Goal: Obtain resource: Download file/media

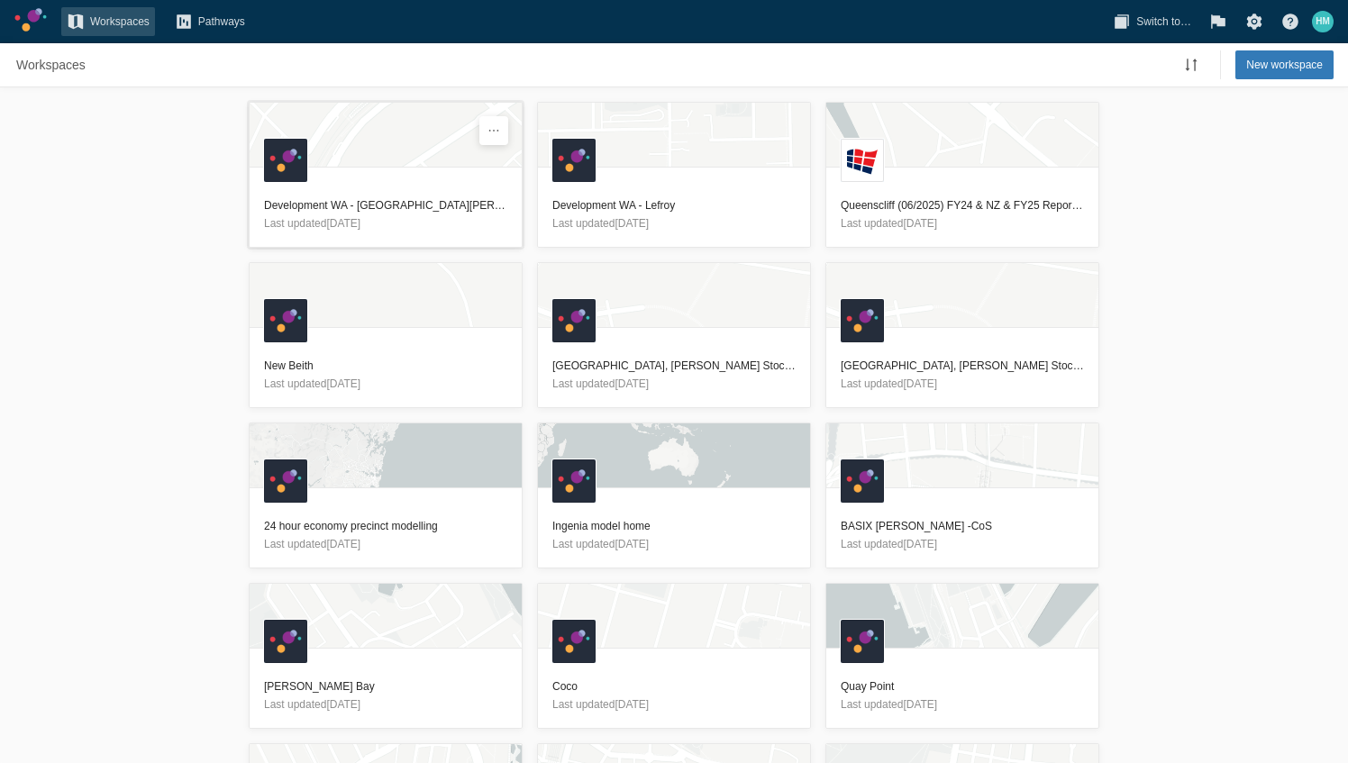
click at [391, 213] on h3 "Development WA - [GEOGRAPHIC_DATA][PERSON_NAME]" at bounding box center [385, 205] width 243 height 18
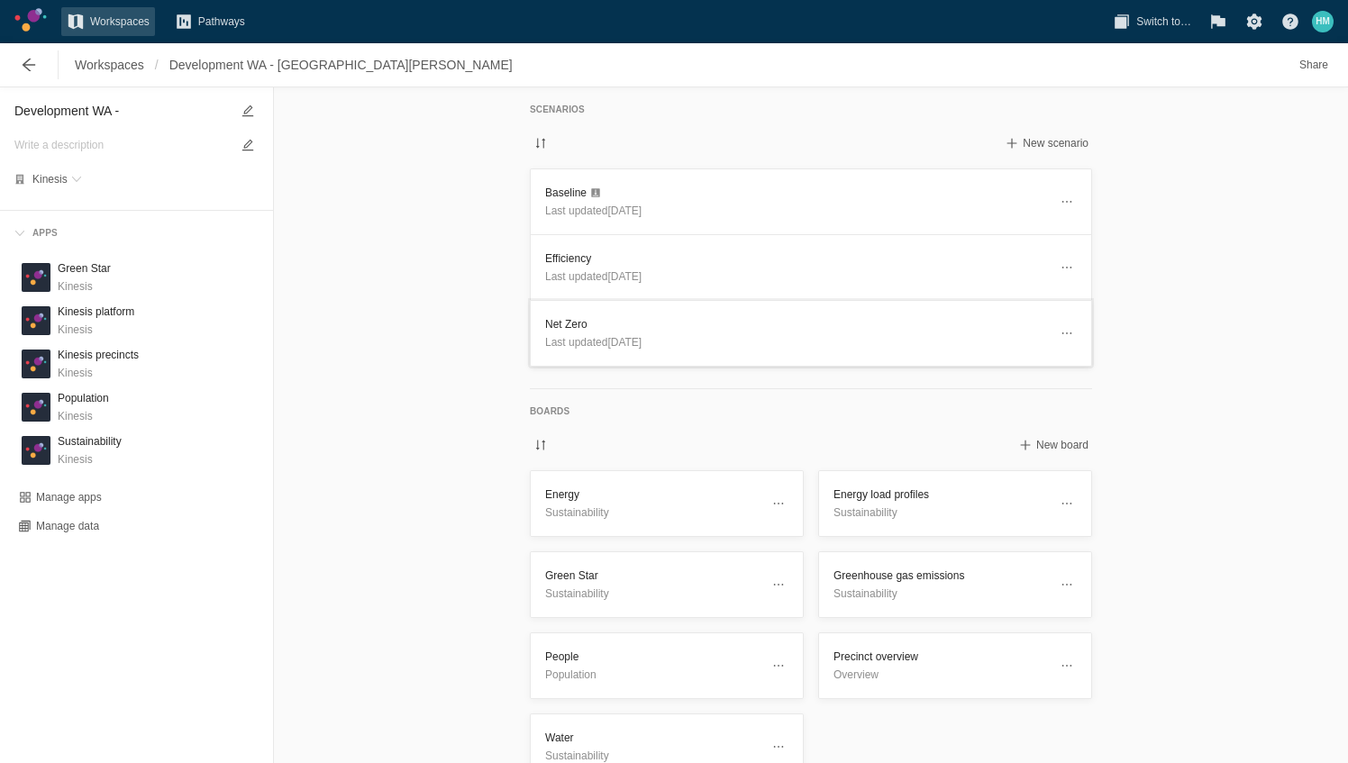
click at [652, 323] on h3 "Net Zero" at bounding box center [796, 324] width 503 height 18
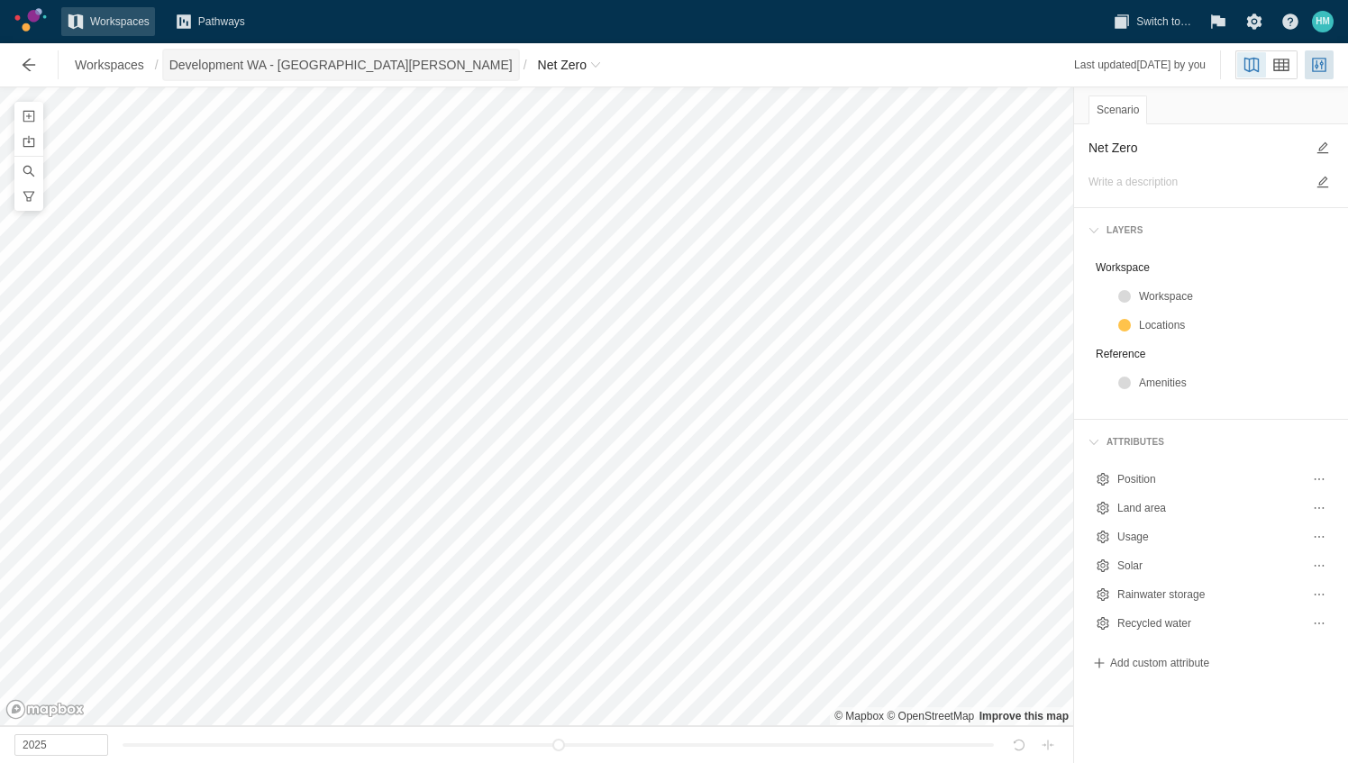
click at [328, 63] on span "Development WA - [GEOGRAPHIC_DATA][PERSON_NAME]" at bounding box center [340, 65] width 343 height 18
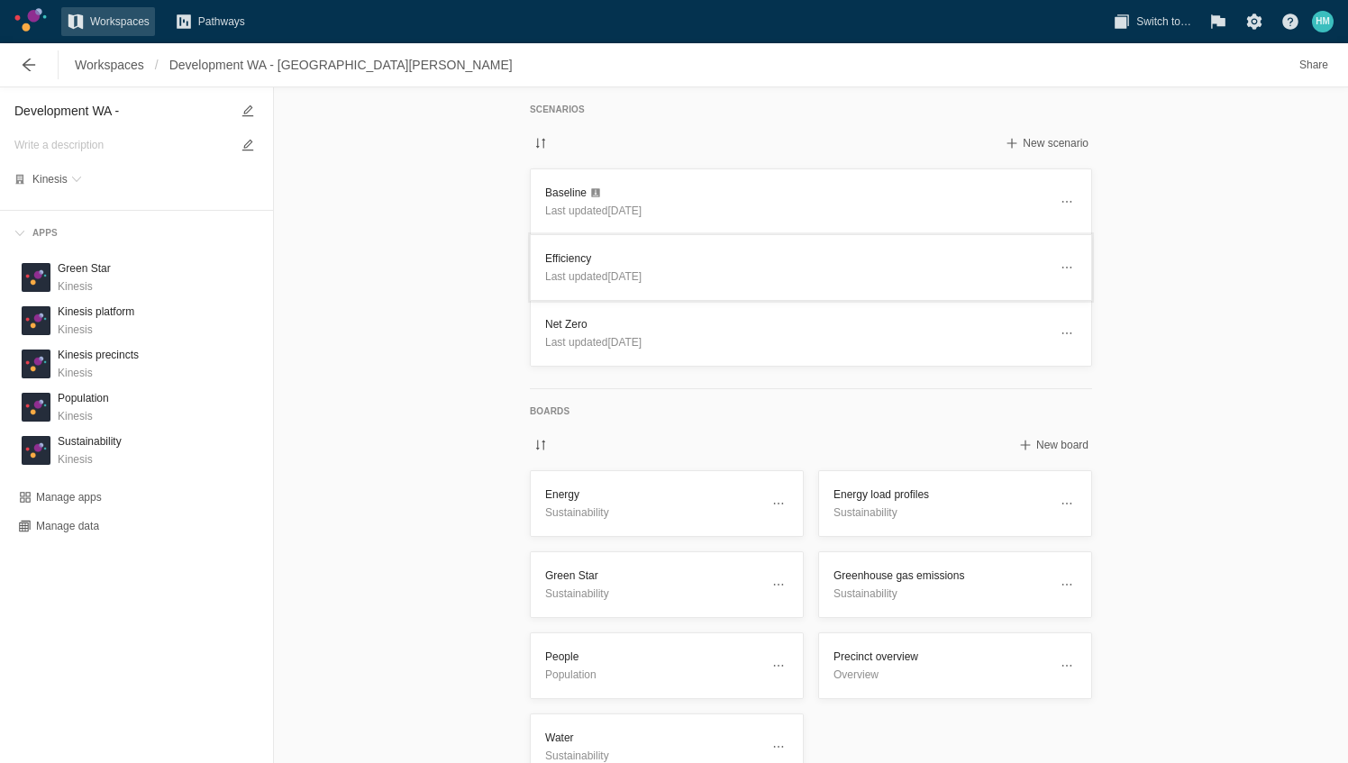
click at [614, 271] on span "Last updated [DATE]" at bounding box center [593, 276] width 96 height 13
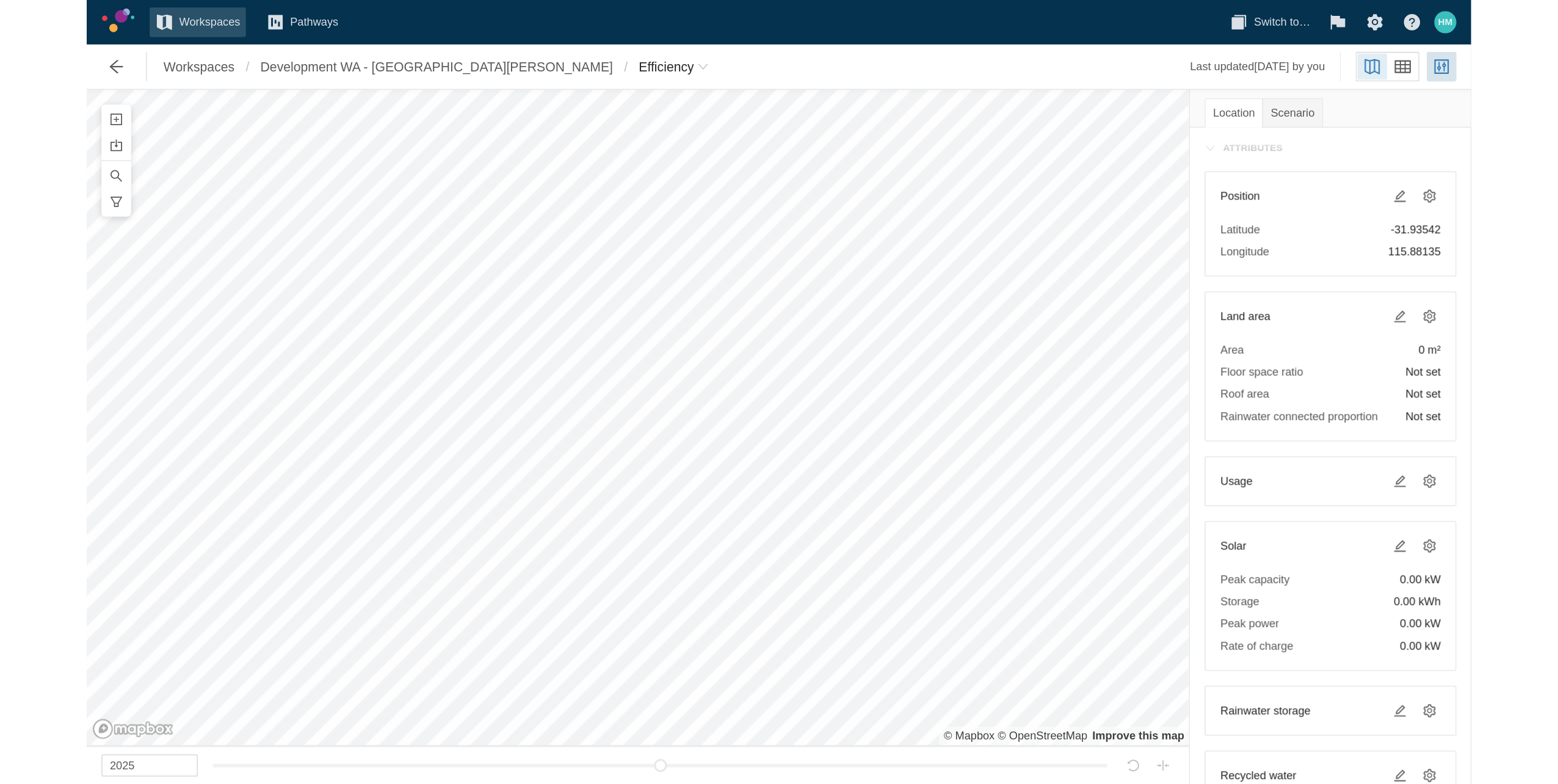
scroll to position [61, 0]
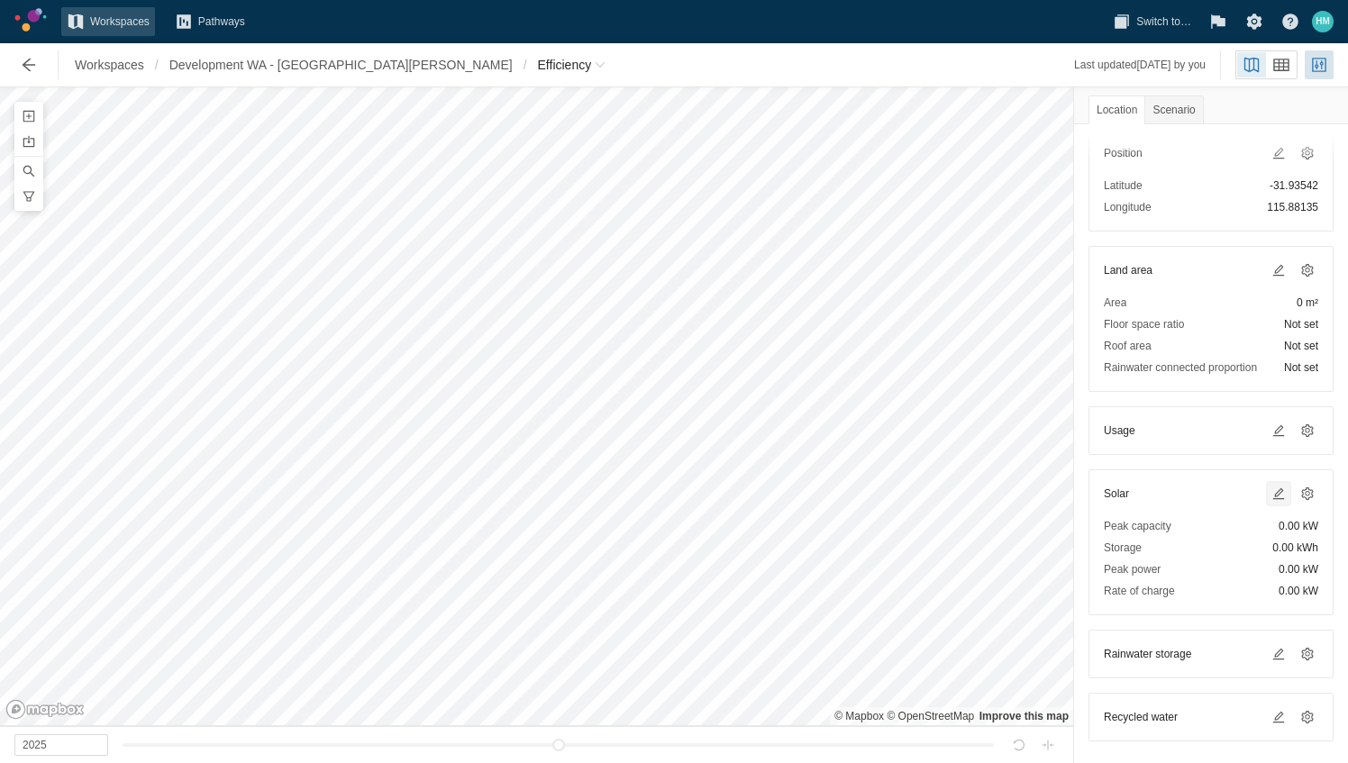
click at [1271, 490] on span at bounding box center [1278, 493] width 14 height 14
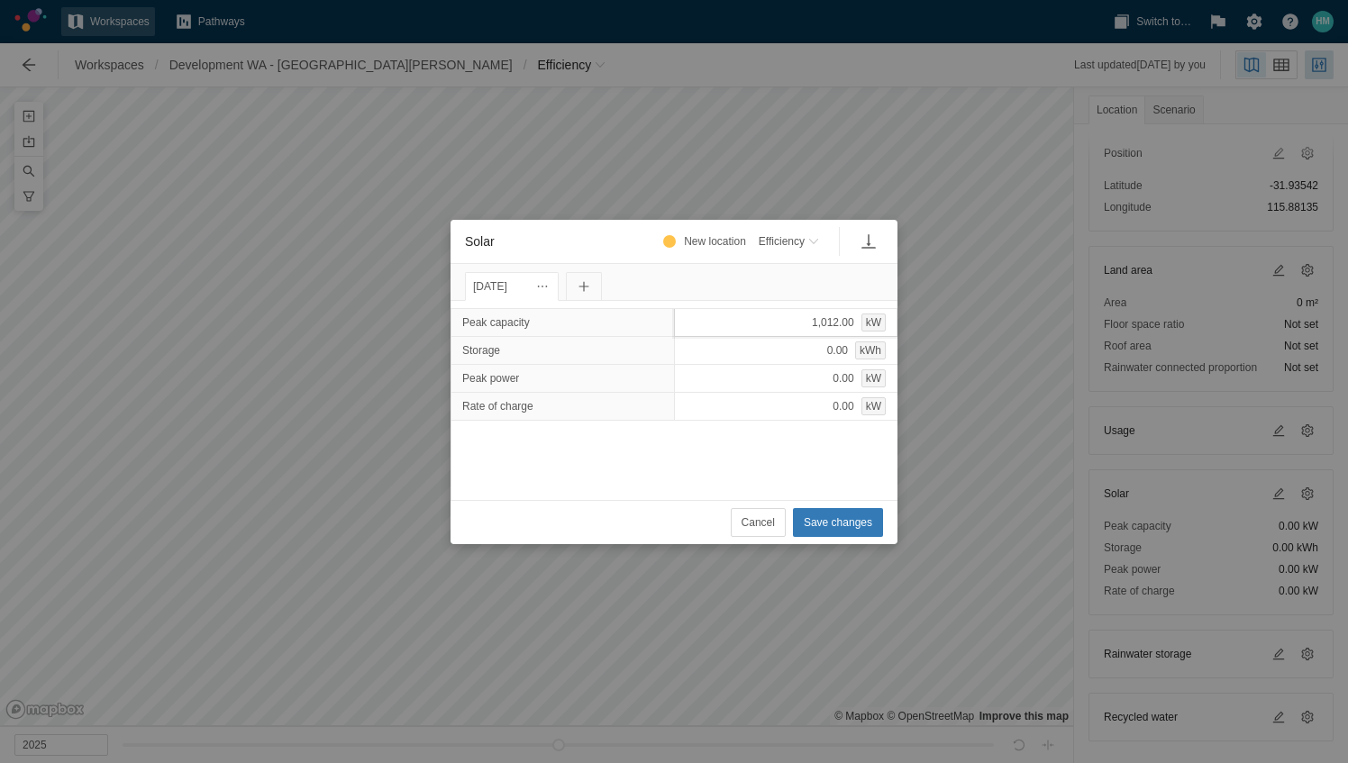
click at [816, 323] on div "1,012.00 kW" at bounding box center [786, 322] width 224 height 29
click at [793, 312] on div "1,012.00 kW" at bounding box center [786, 322] width 224 height 29
type input "2460"
click at [855, 521] on span "Save changes" at bounding box center [838, 523] width 68 height 18
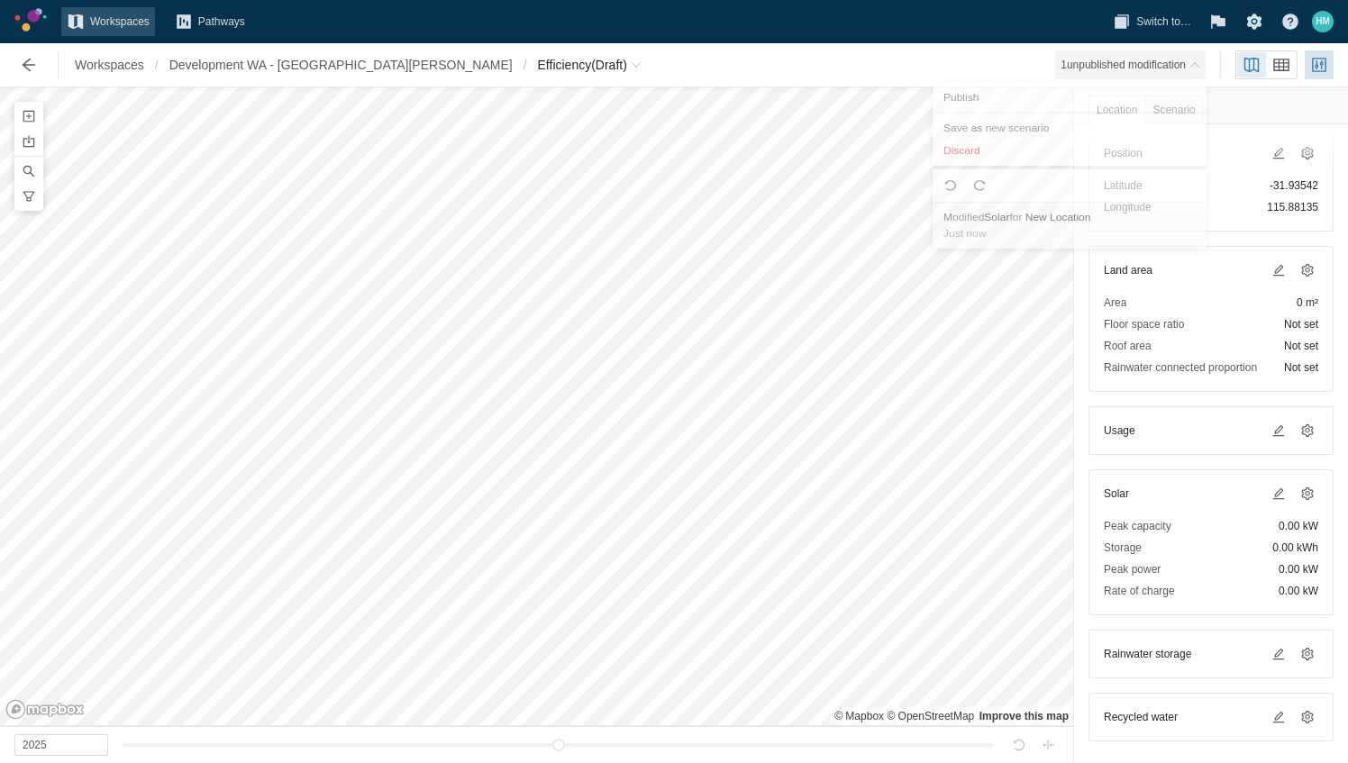
click at [1121, 61] on div "1 unpublished modification" at bounding box center [1122, 65] width 125 height 18
click at [532, 68] on span "Efficiency" at bounding box center [571, 64] width 79 height 29
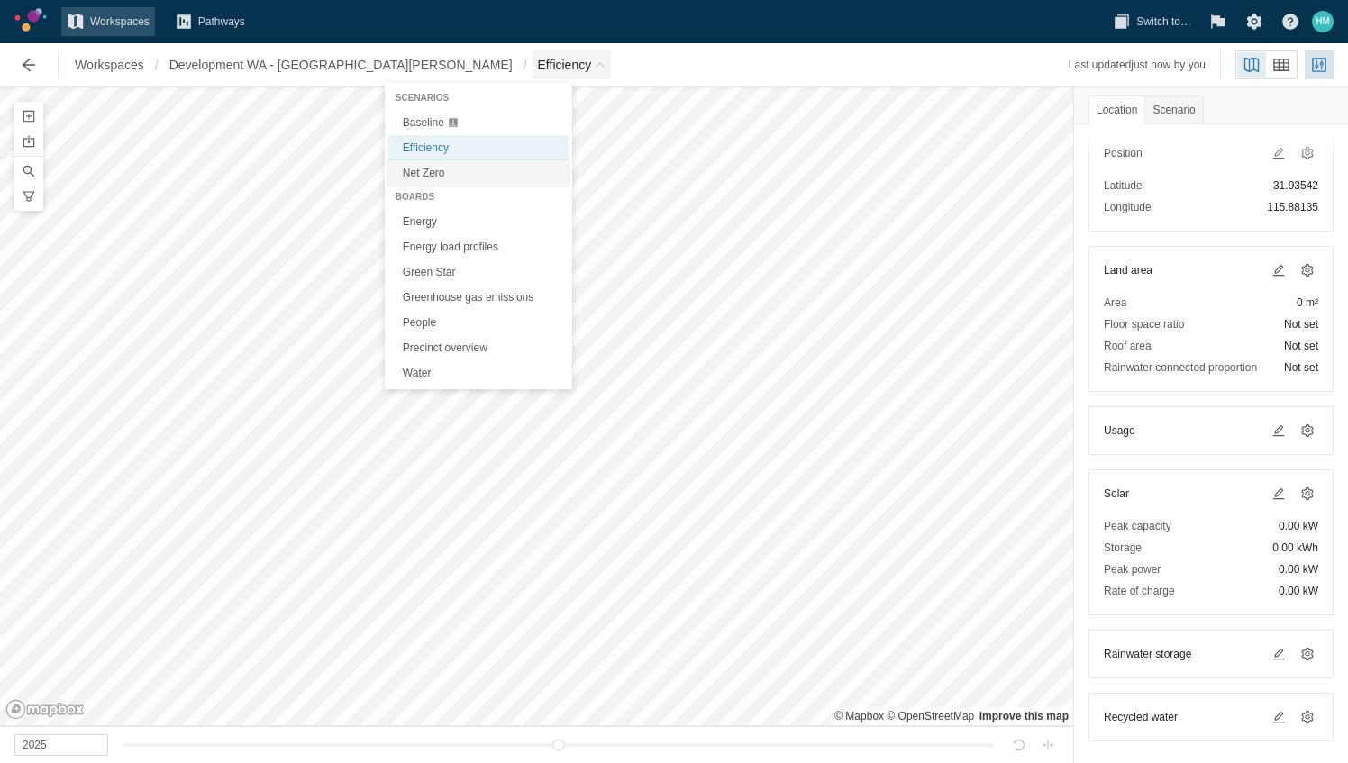
click at [441, 165] on link "Net Zero" at bounding box center [478, 172] width 180 height 25
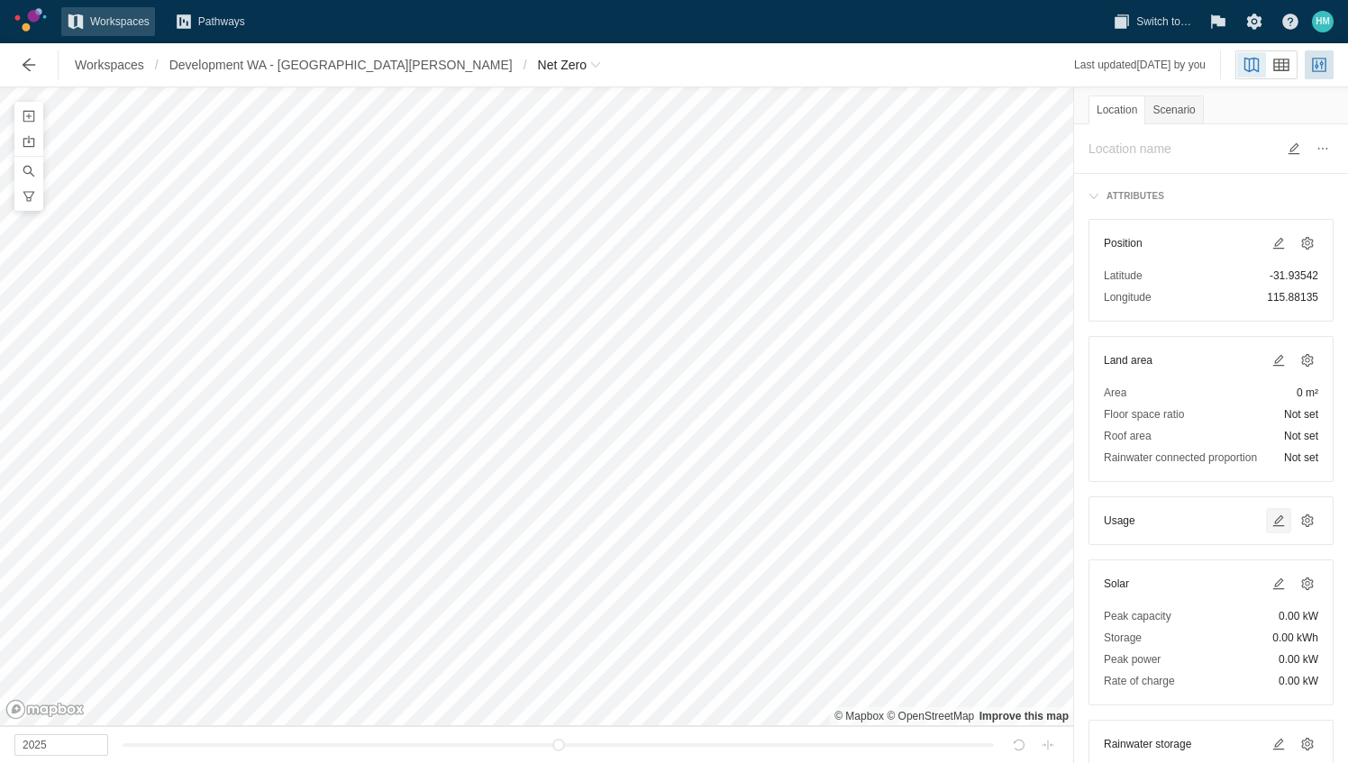
click at [1271, 517] on span at bounding box center [1278, 521] width 14 height 14
click at [1271, 577] on span at bounding box center [1278, 584] width 14 height 14
click at [1271, 584] on span at bounding box center [1278, 584] width 14 height 14
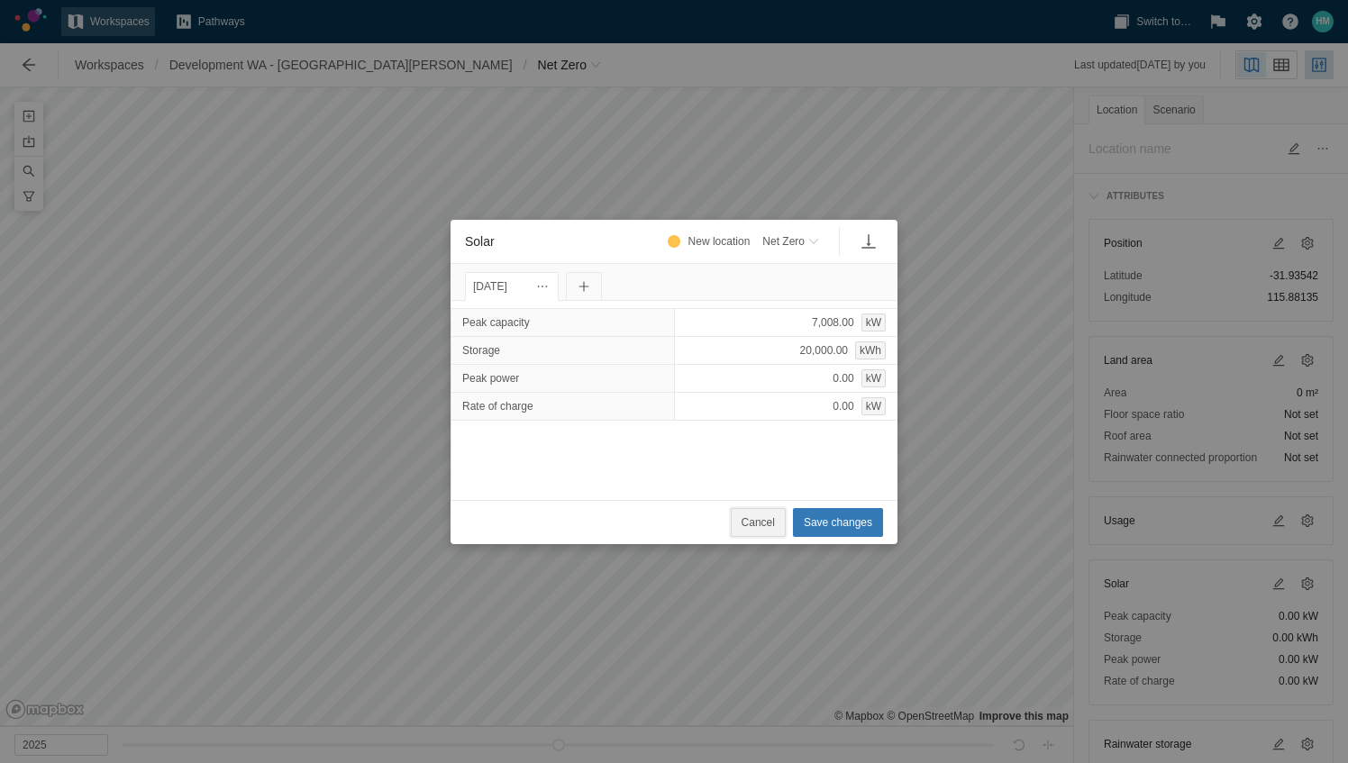
click at [771, 517] on span "Cancel" at bounding box center [757, 523] width 33 height 18
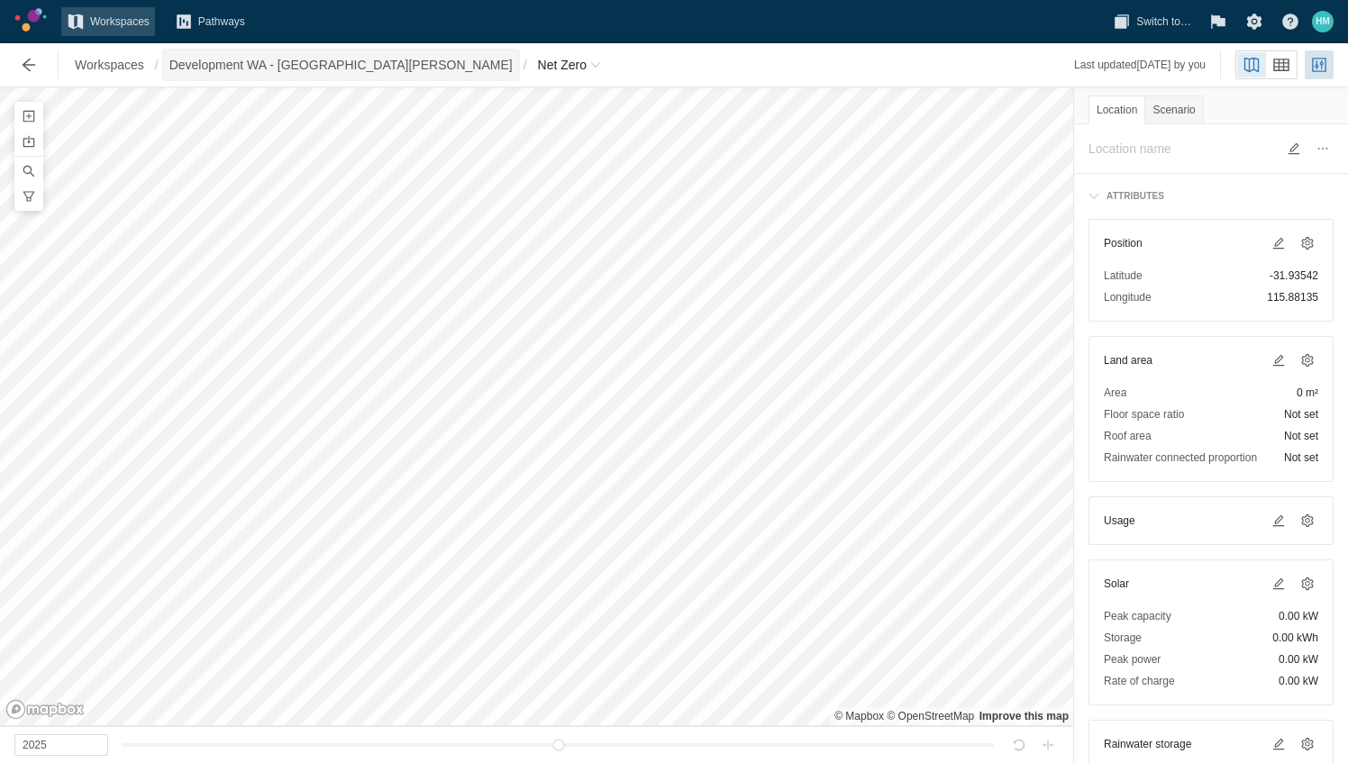
drag, startPoint x: 349, startPoint y: 65, endPoint x: 356, endPoint y: 74, distance: 11.5
click at [348, 65] on span "Development WA - [GEOGRAPHIC_DATA][PERSON_NAME]" at bounding box center [340, 65] width 343 height 18
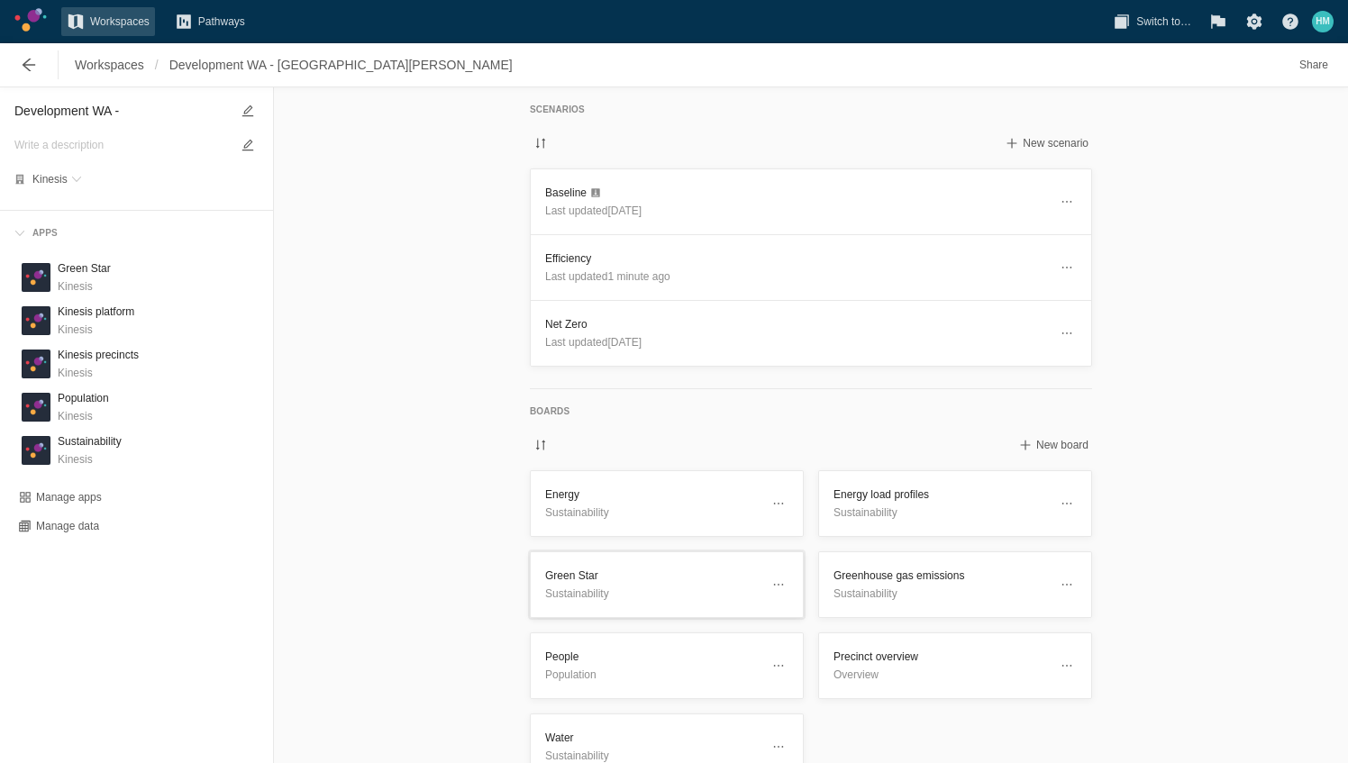
click at [610, 589] on p "Sustainability" at bounding box center [652, 594] width 214 height 18
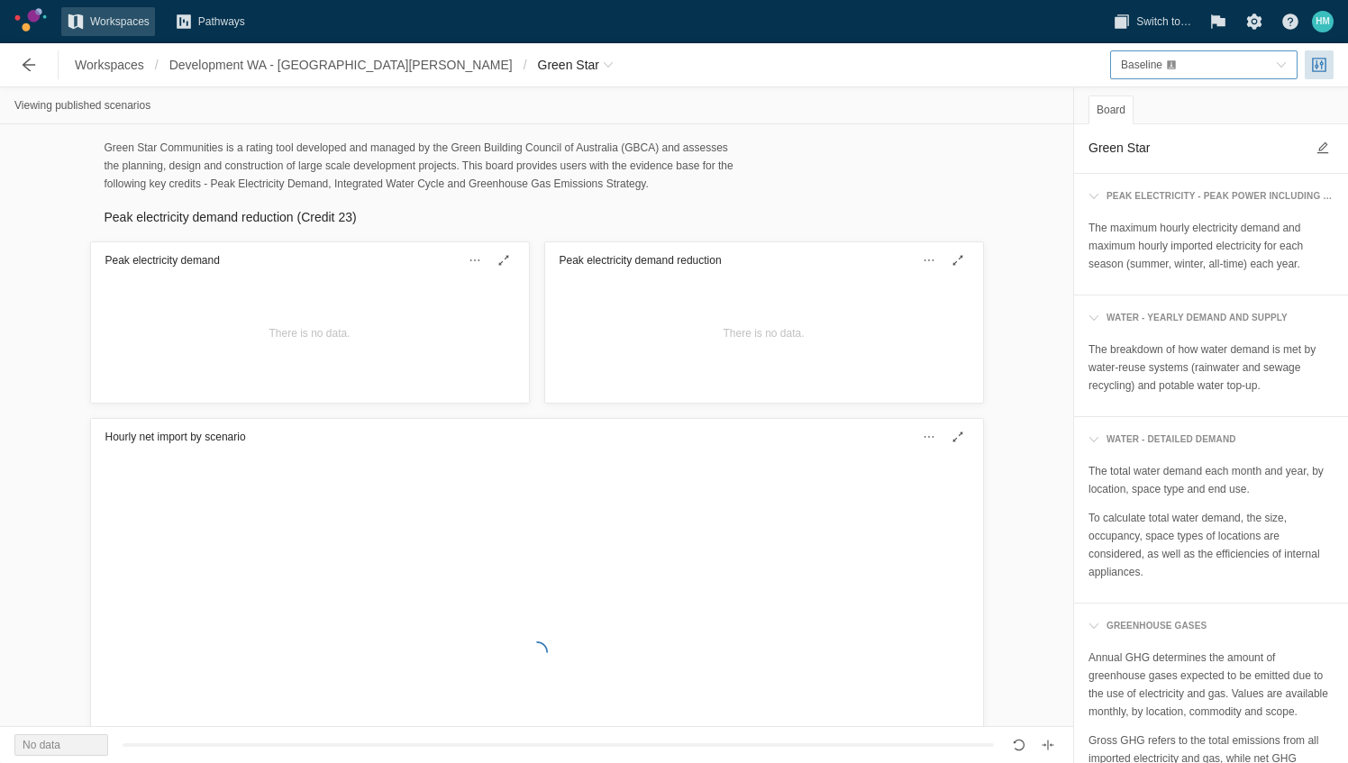
click at [1238, 71] on div "Baseline" at bounding box center [1195, 65] width 148 height 18
click at [1183, 150] on div "Net Zero" at bounding box center [1203, 149] width 180 height 25
click at [318, 49] on div "Workspaces / Development WA - [GEOGRAPHIC_DATA][PERSON_NAME] / Green Star" at bounding box center [315, 65] width 623 height 36
click at [317, 56] on span "Development WA - [GEOGRAPHIC_DATA][PERSON_NAME]" at bounding box center [340, 65] width 343 height 18
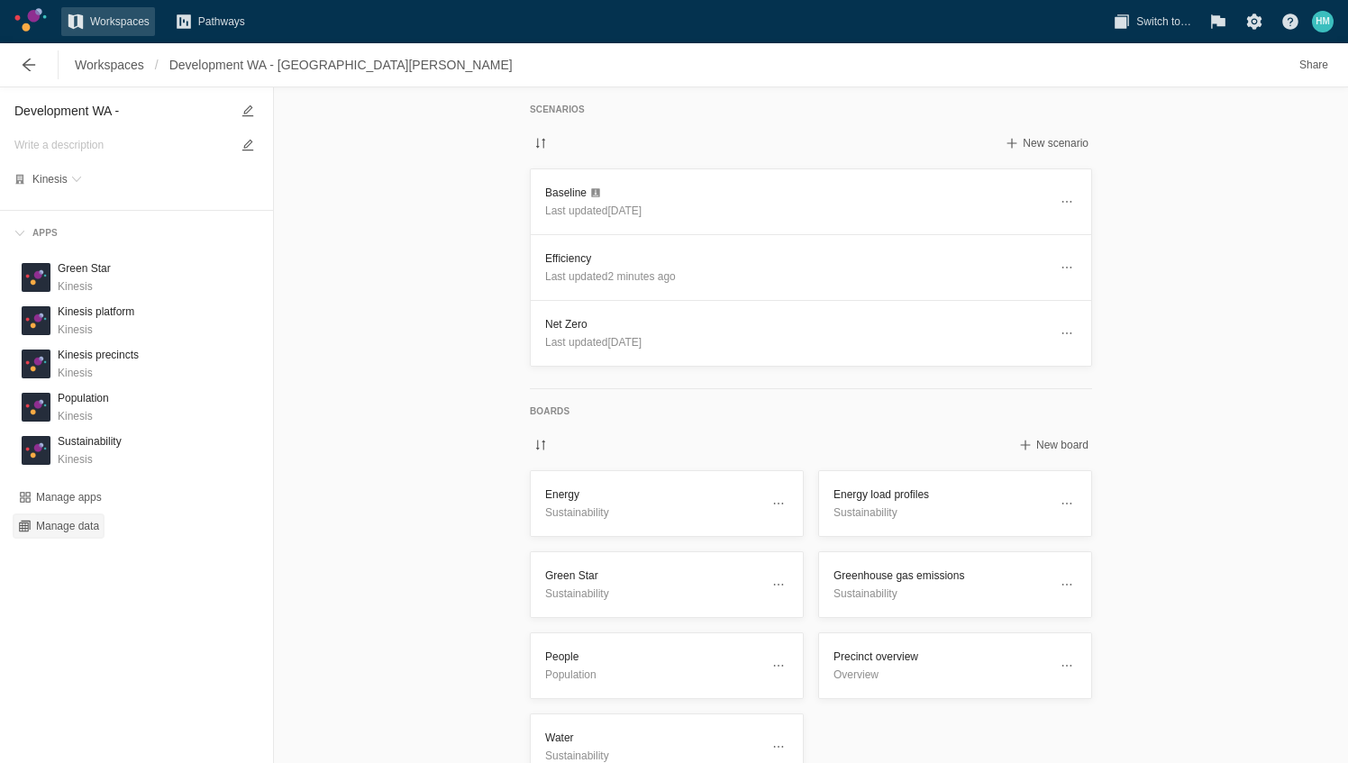
click at [72, 521] on span "Manage data" at bounding box center [67, 526] width 63 height 14
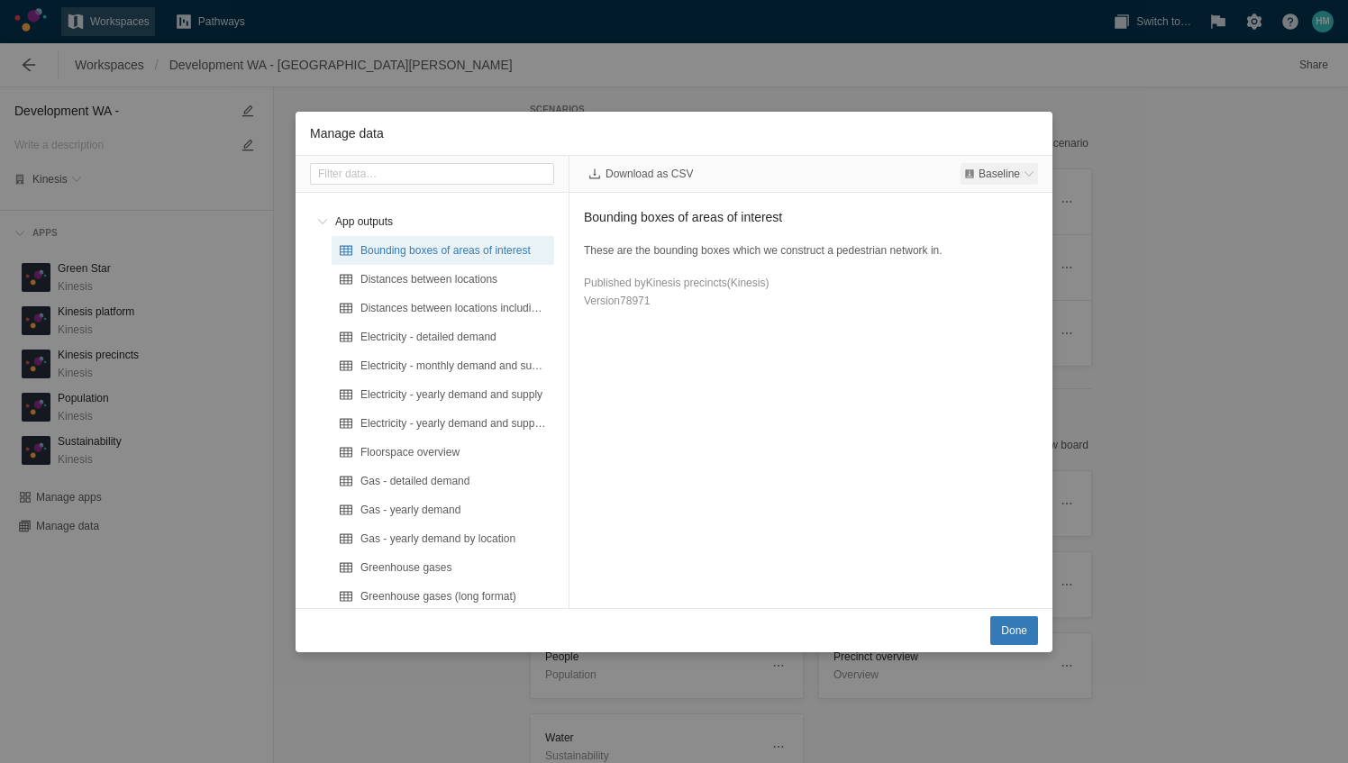
click at [1023, 175] on span "Manage data" at bounding box center [1028, 173] width 11 height 11
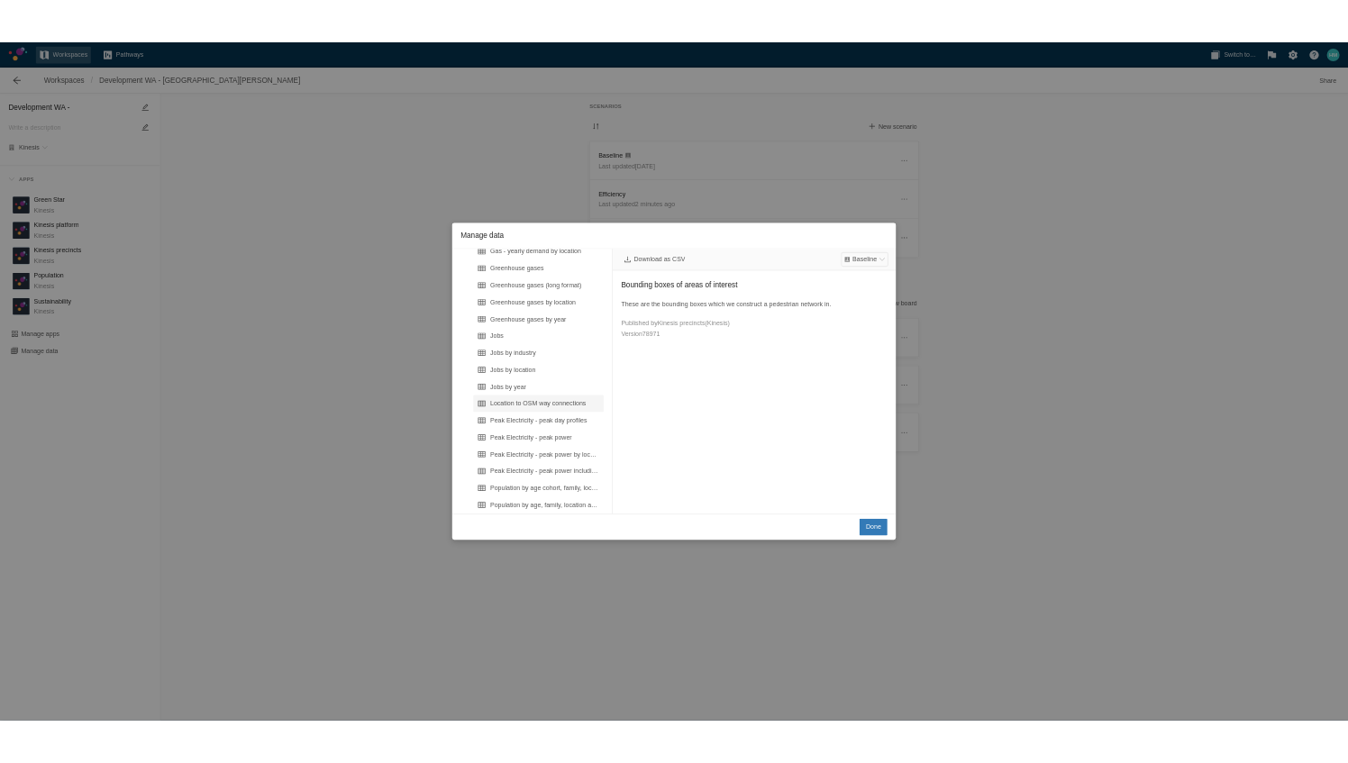
scroll to position [450, 0]
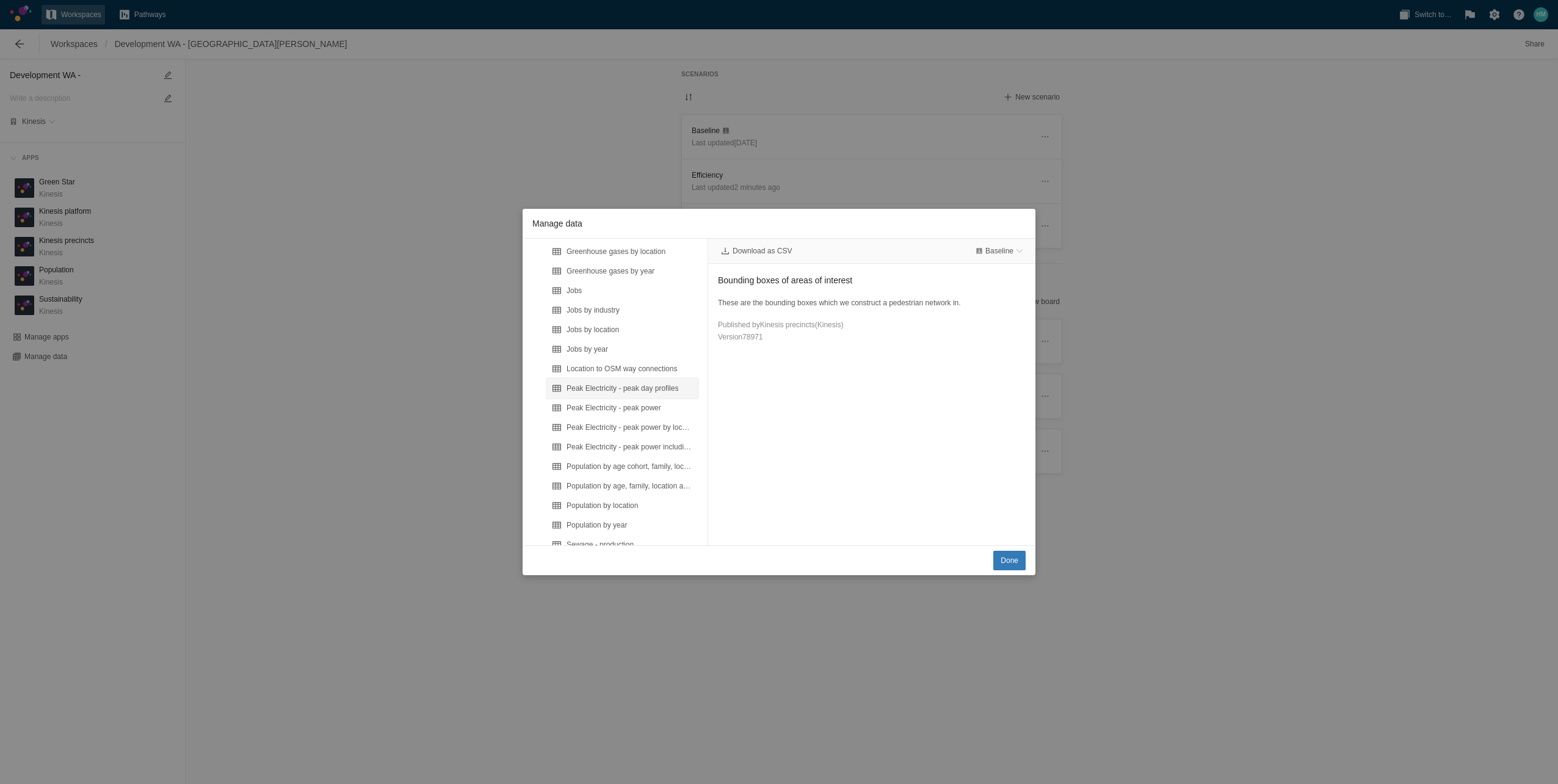
click at [649, 388] on div "Peak Electricity - peak day profiles" at bounding box center [630, 388] width 126 height 12
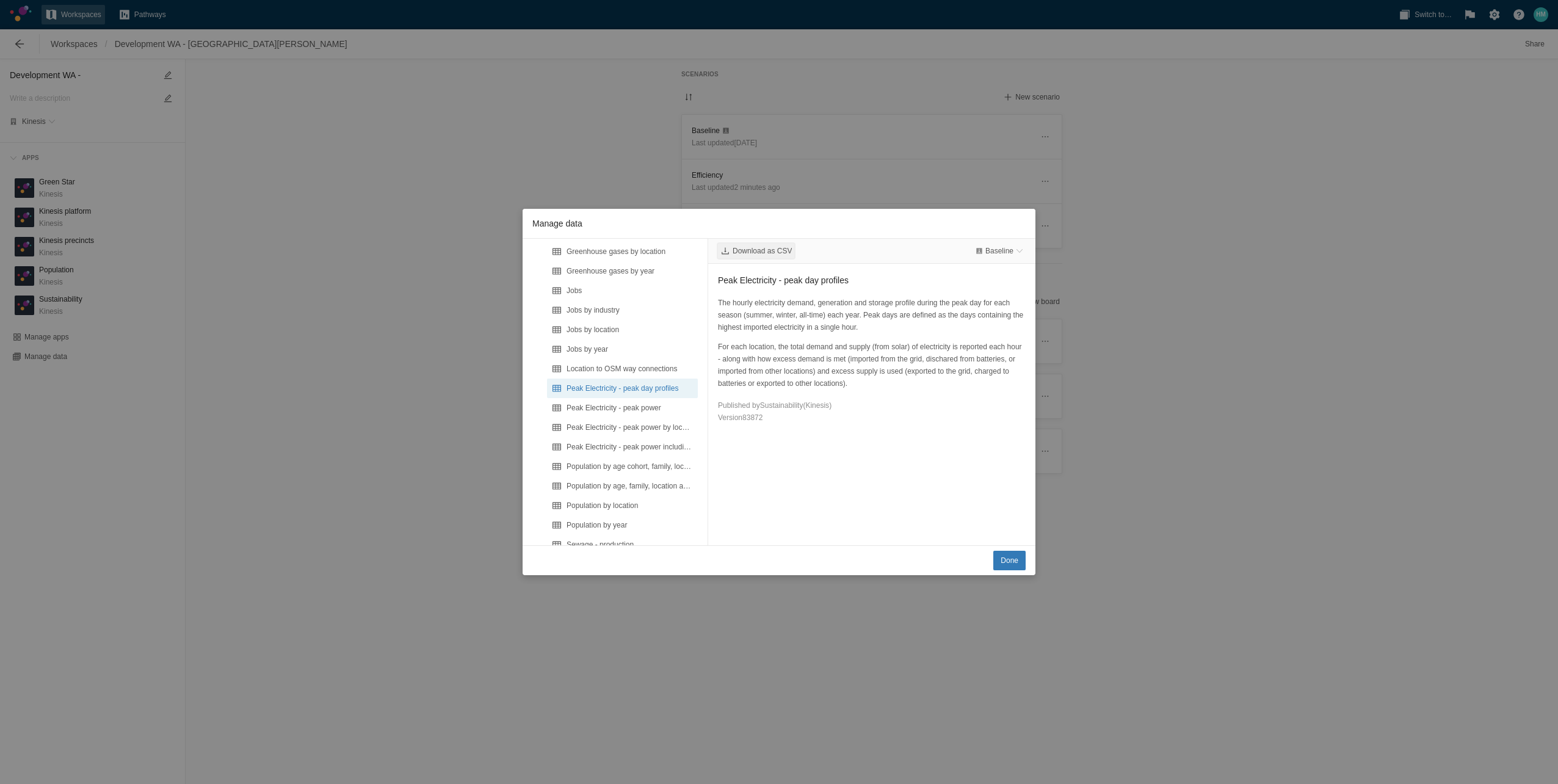
click at [784, 250] on span "Download as CSV" at bounding box center [762, 251] width 59 height 9
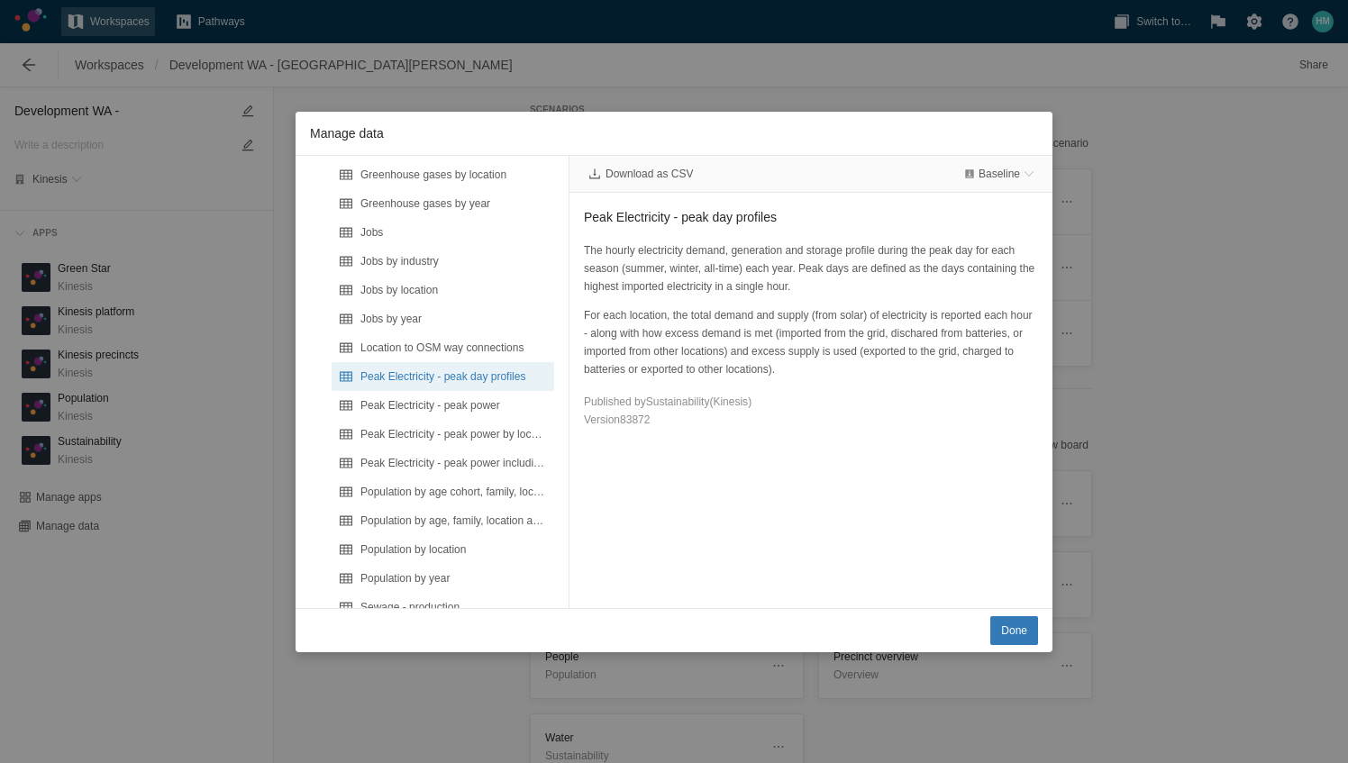
click at [699, 446] on div "Download as CSV Baseline Peak Electricity - peak day profiles The hourly electr…" at bounding box center [810, 382] width 483 height 452
click at [1007, 168] on span "Baseline" at bounding box center [998, 174] width 41 height 14
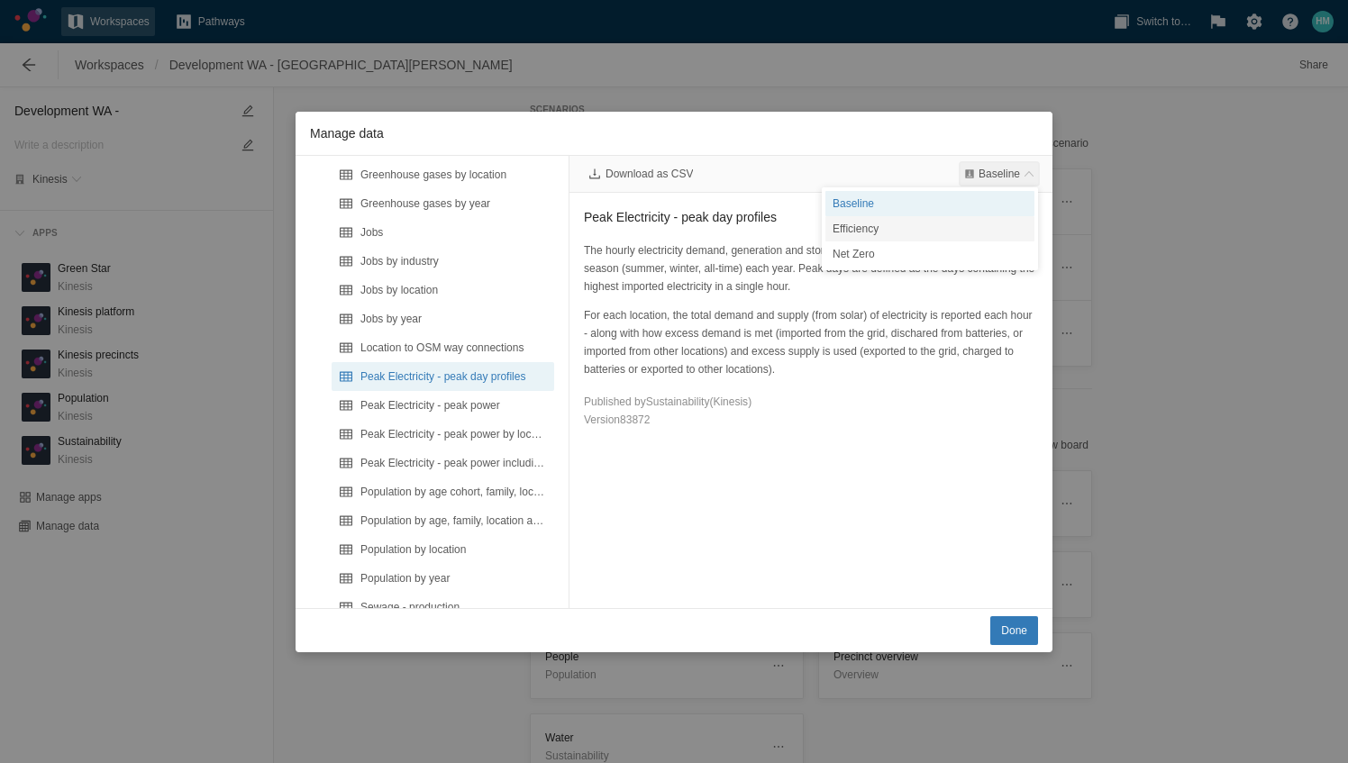
click at [964, 224] on div "Efficiency" at bounding box center [929, 228] width 209 height 25
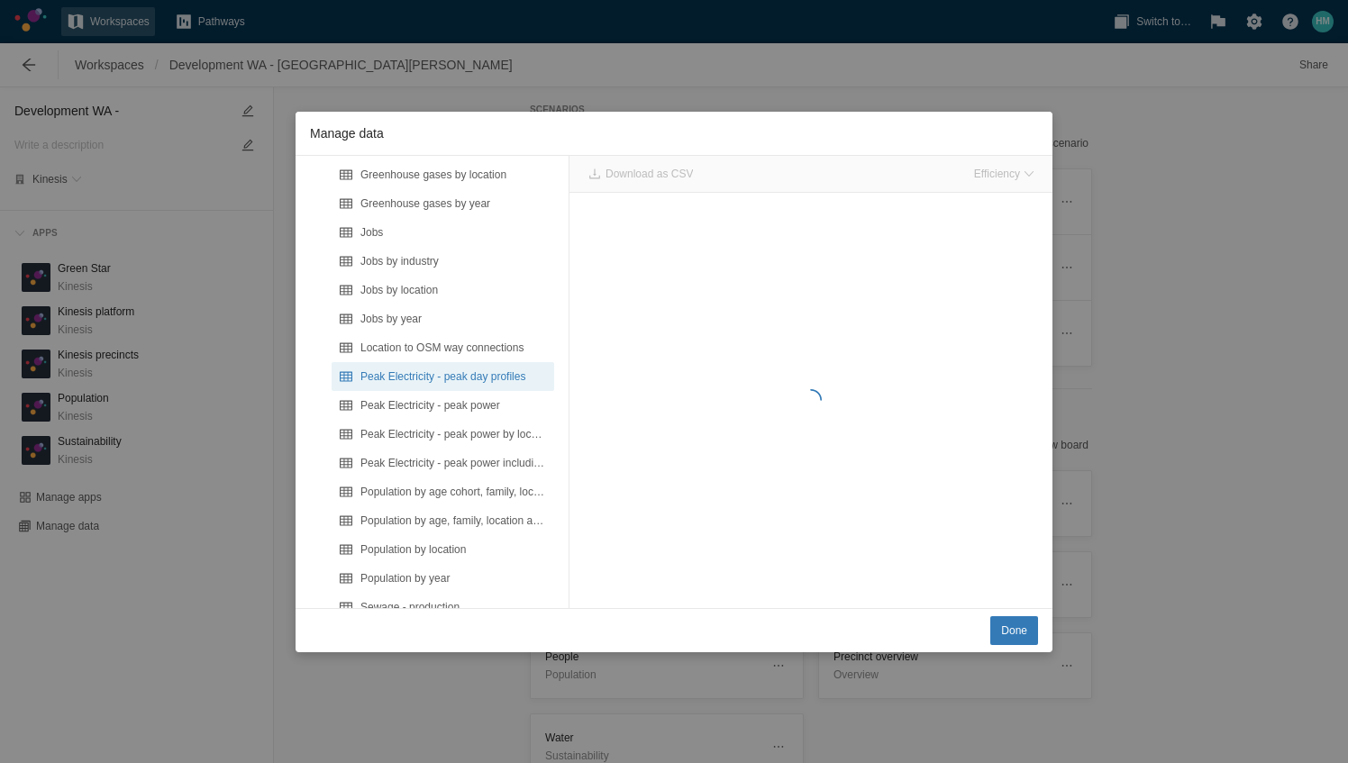
click at [802, 283] on div "Manage data" at bounding box center [810, 400] width 483 height 415
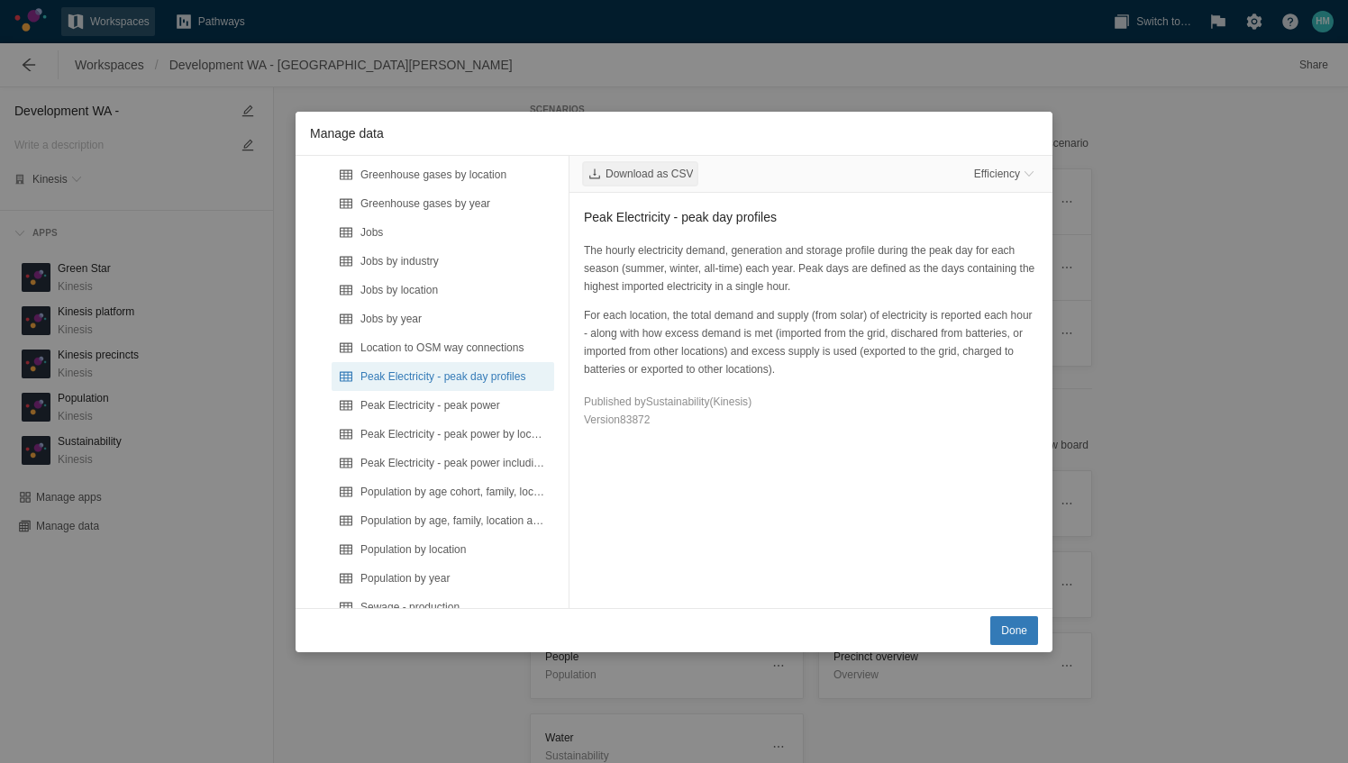
click at [680, 180] on span "Download as CSV" at bounding box center [640, 174] width 113 height 22
click at [765, 450] on div "Download as CSV Efficiency Peak Electricity - peak day profiles The hourly elec…" at bounding box center [810, 382] width 483 height 452
click at [1014, 176] on span "Efficiency" at bounding box center [997, 174] width 46 height 14
click at [978, 251] on div "Net Zero" at bounding box center [929, 253] width 209 height 25
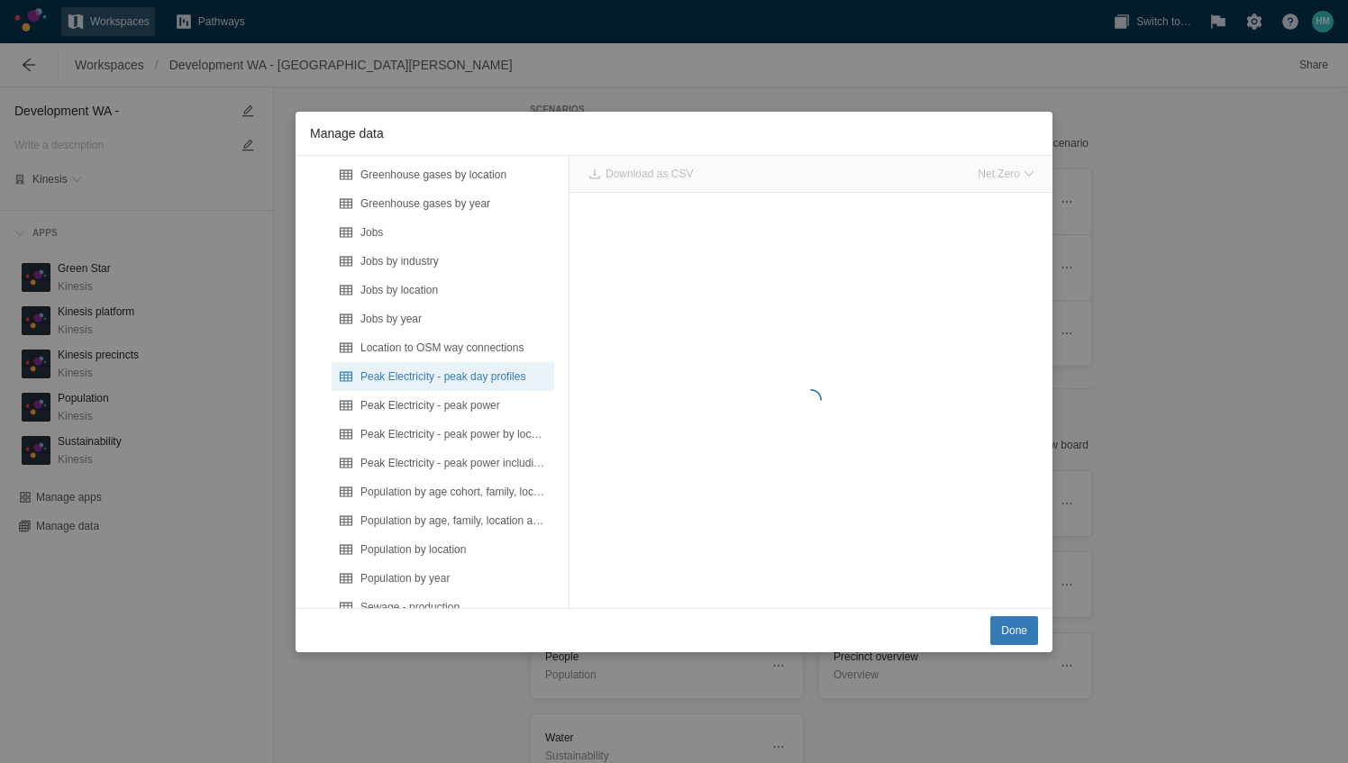
click at [953, 339] on div "Manage data" at bounding box center [810, 400] width 483 height 415
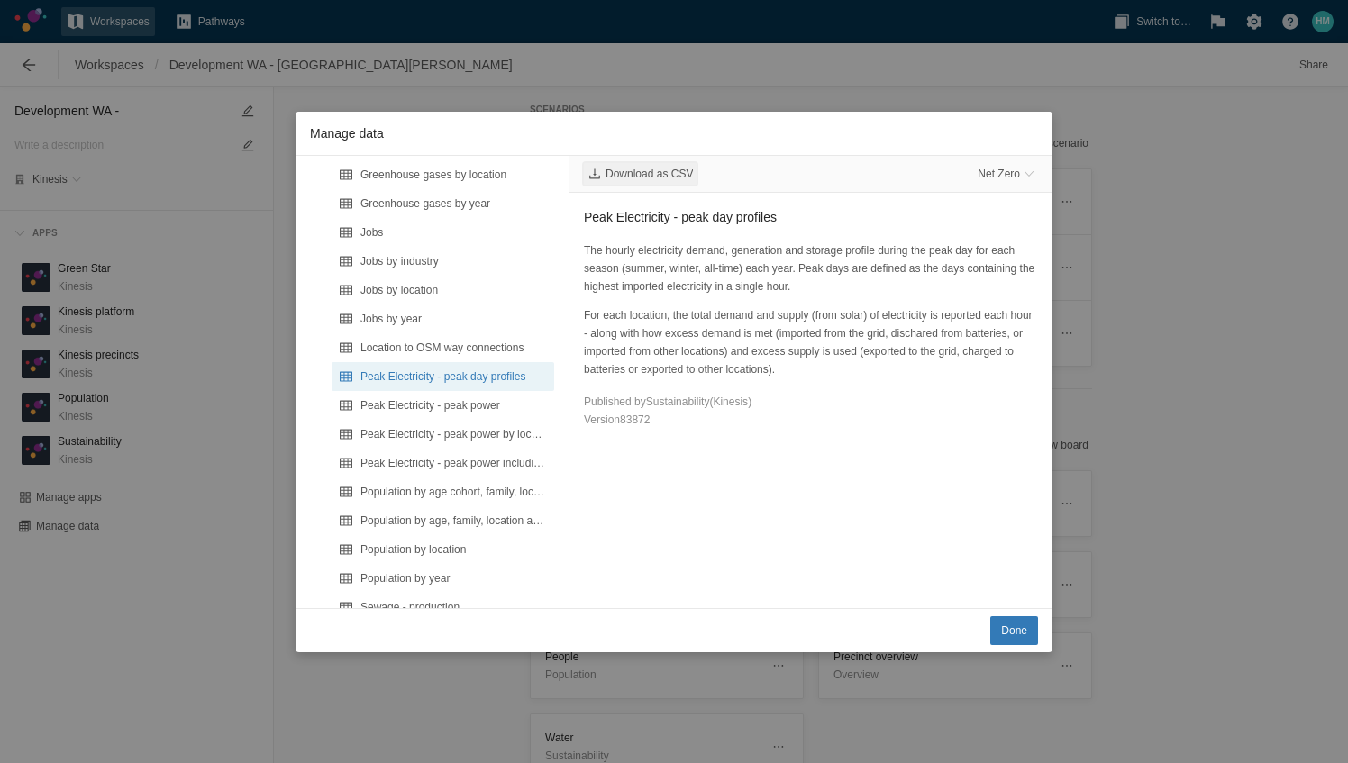
click at [661, 175] on span "Download as CSV" at bounding box center [648, 174] width 87 height 14
drag, startPoint x: 659, startPoint y: 485, endPoint x: 437, endPoint y: 500, distance: 222.1
click at [659, 485] on div "Download as CSV Net Zero Peak Electricity - peak day profiles The hourly electr…" at bounding box center [810, 382] width 483 height 452
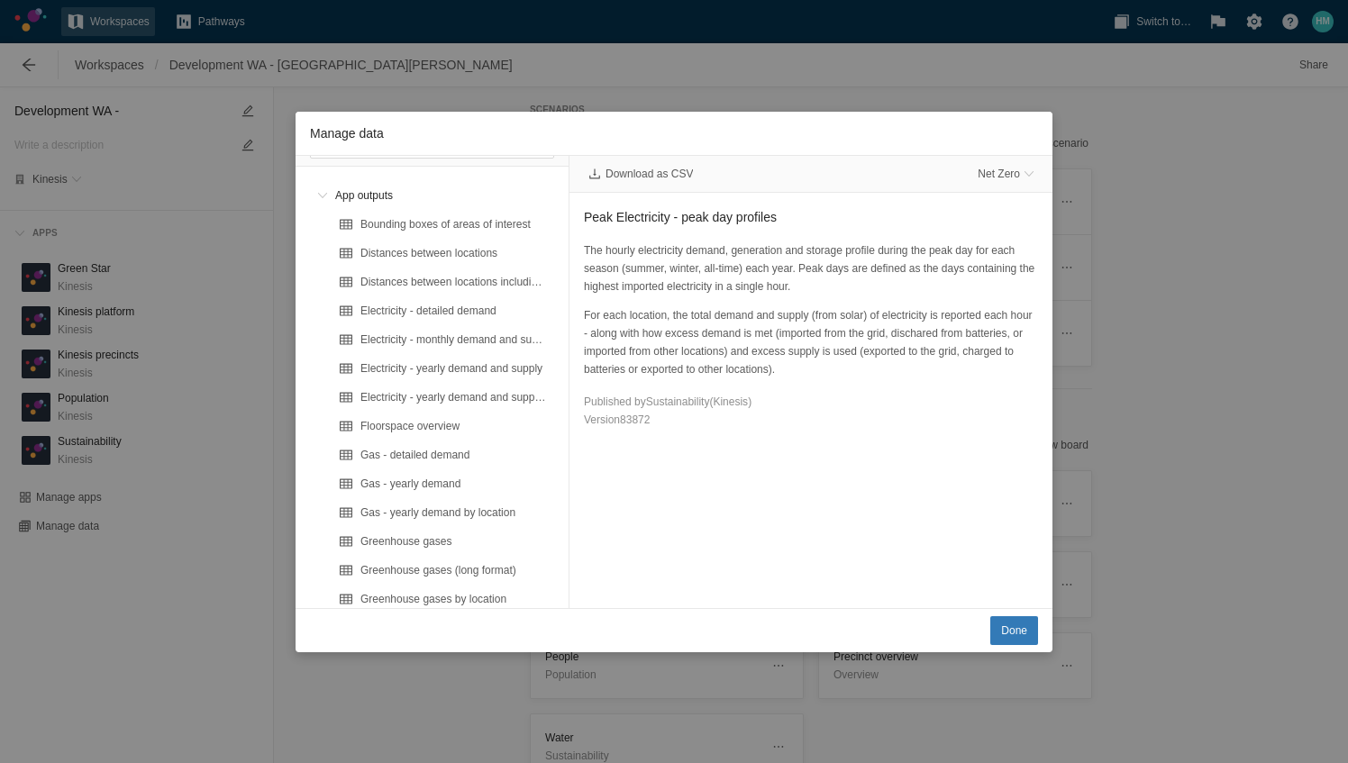
scroll to position [0, 0]
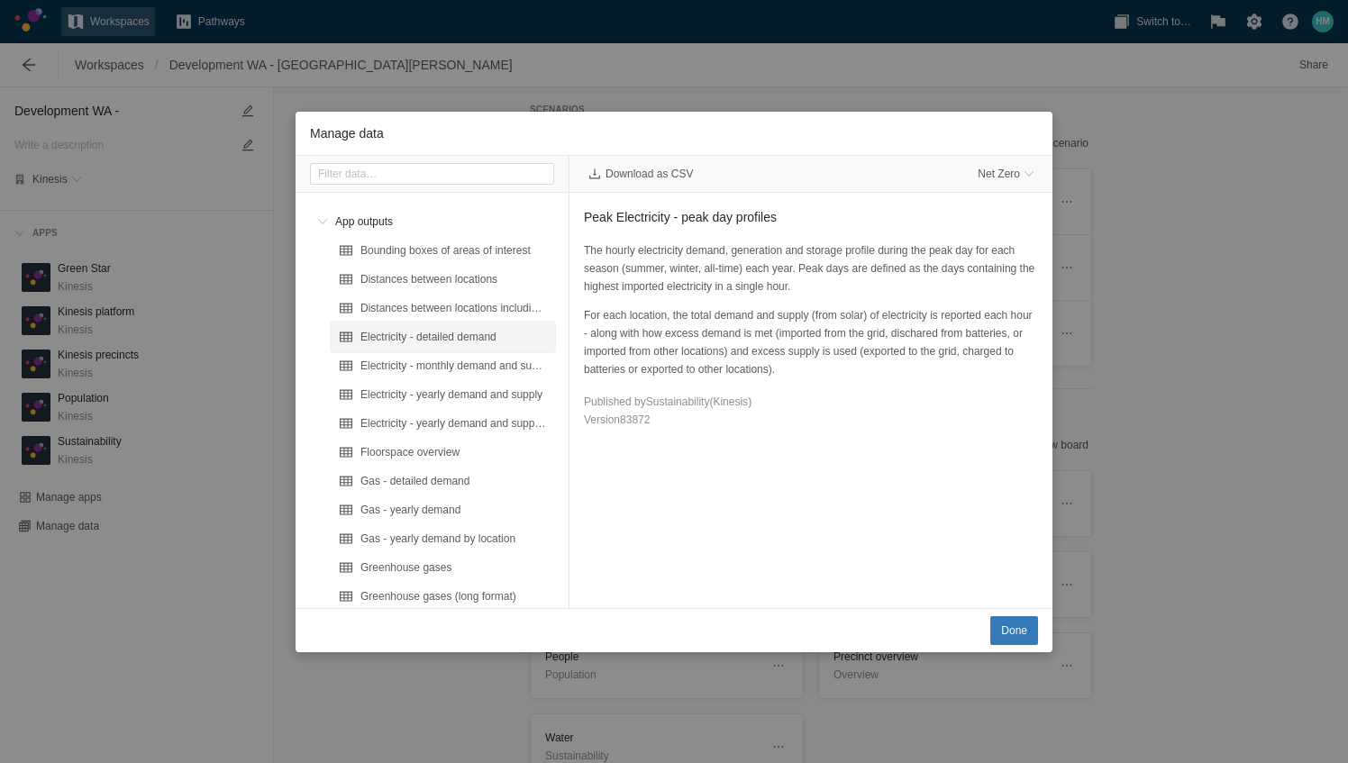
click at [481, 337] on div "Electricity - detailed demand" at bounding box center [453, 337] width 186 height 18
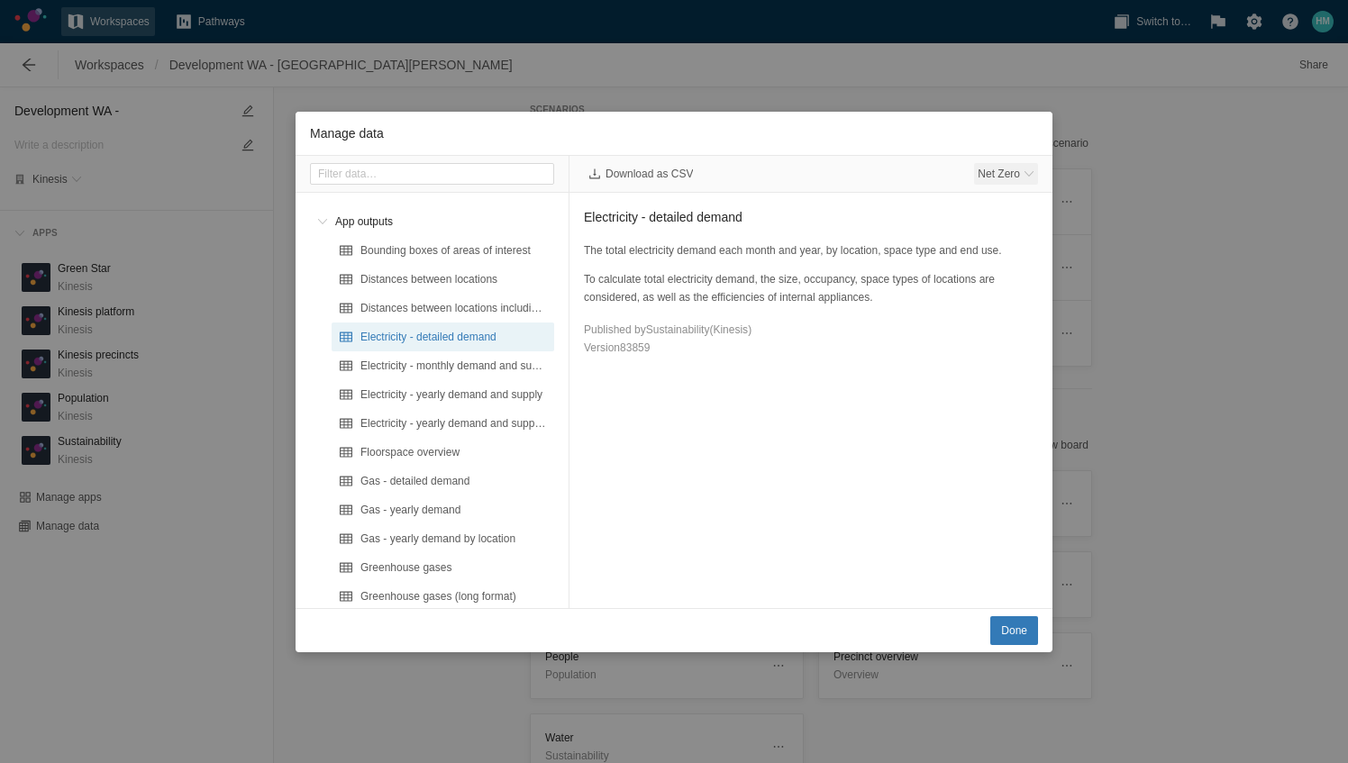
click at [1032, 167] on span "Net Zero" at bounding box center [1006, 174] width 64 height 22
click at [932, 203] on div "Baseline" at bounding box center [929, 203] width 209 height 25
click at [650, 173] on span "Download as CSV" at bounding box center [648, 174] width 87 height 14
click at [528, 373] on div "Electricity - monthly demand and supply by location" at bounding box center [453, 366] width 186 height 18
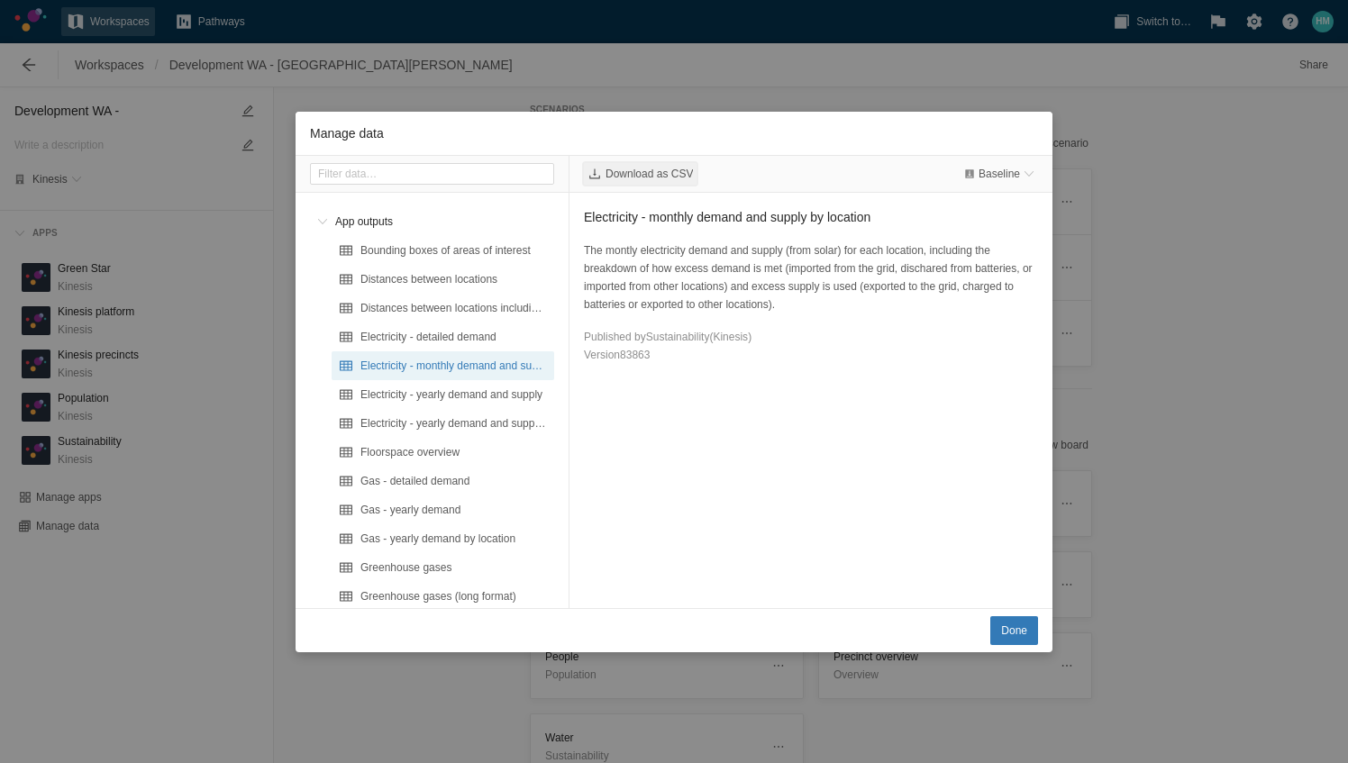
click at [672, 182] on span "Download as CSV" at bounding box center [640, 174] width 113 height 22
click at [432, 398] on div "Electricity - yearly demand and supply" at bounding box center [453, 395] width 186 height 18
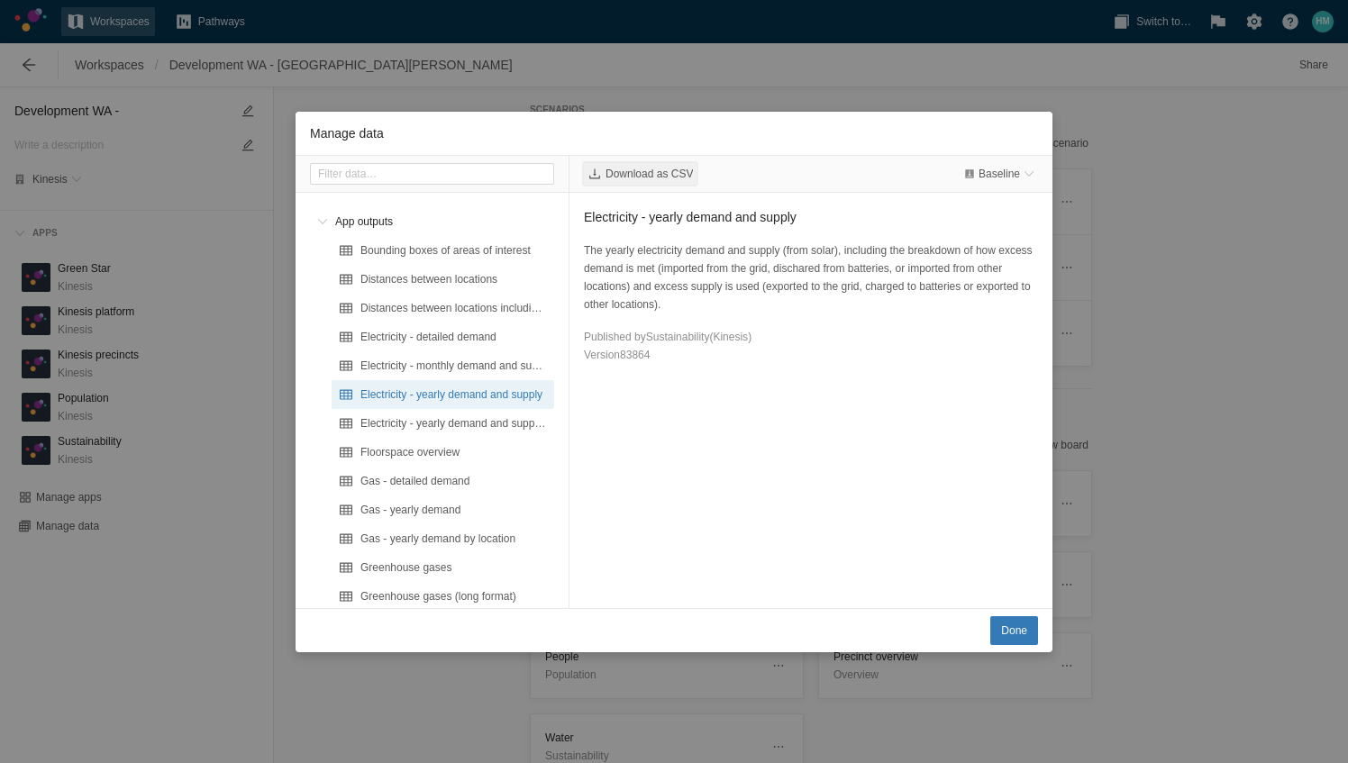
click at [641, 170] on span "Download as CSV" at bounding box center [648, 174] width 87 height 14
drag, startPoint x: 714, startPoint y: 512, endPoint x: 943, endPoint y: 321, distance: 298.1
click at [714, 512] on div "Download as CSV Baseline Electricity - yearly demand and supply The yearly elec…" at bounding box center [810, 382] width 483 height 452
click at [1023, 177] on span "Manage data" at bounding box center [1028, 173] width 11 height 11
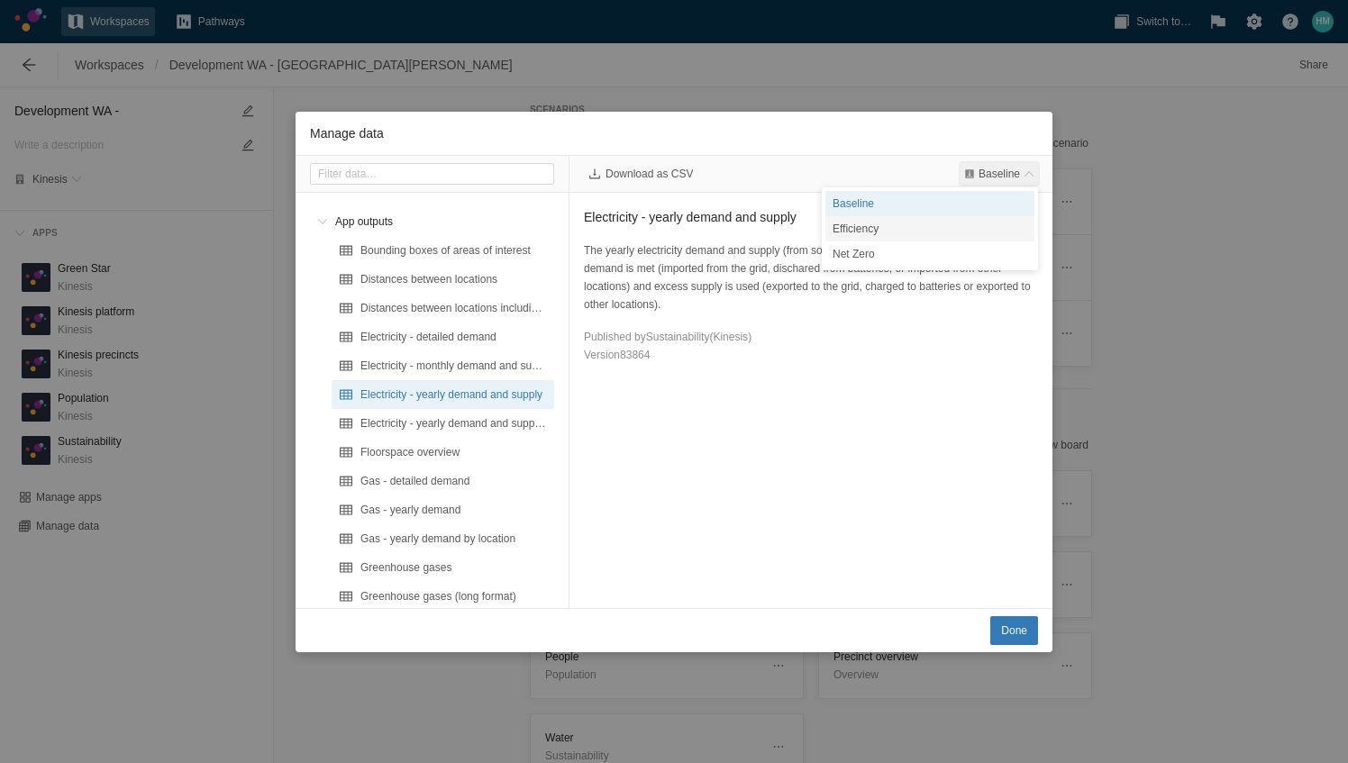
click at [940, 220] on div "Efficiency" at bounding box center [929, 228] width 209 height 25
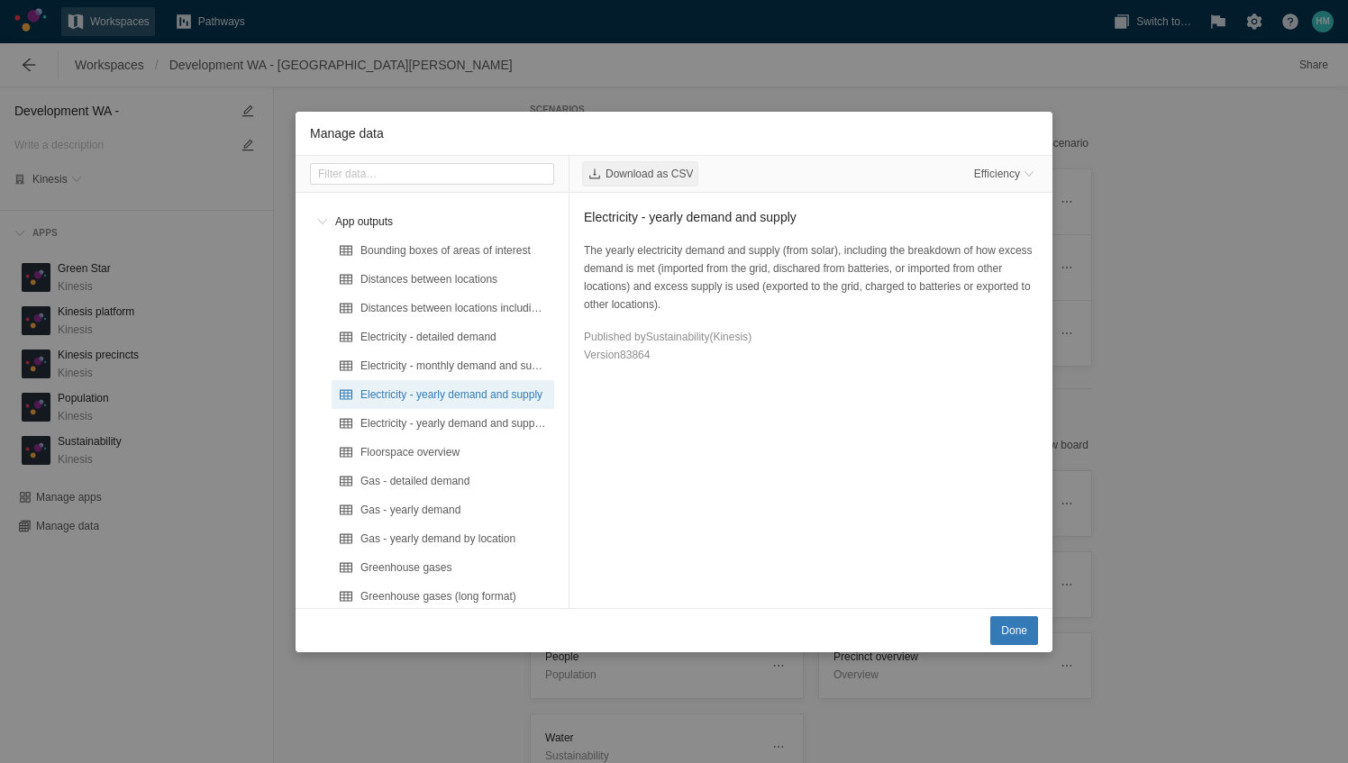
click at [672, 177] on span "Download as CSV" at bounding box center [648, 174] width 87 height 14
drag, startPoint x: 795, startPoint y: 532, endPoint x: 795, endPoint y: 445, distance: 86.5
click at [795, 532] on div "Download as CSV Efficiency Electricity - yearly demand and supply The yearly el…" at bounding box center [810, 382] width 483 height 452
click at [1004, 168] on span "Efficiency" at bounding box center [997, 174] width 46 height 14
click at [949, 254] on div "Net Zero" at bounding box center [929, 253] width 209 height 25
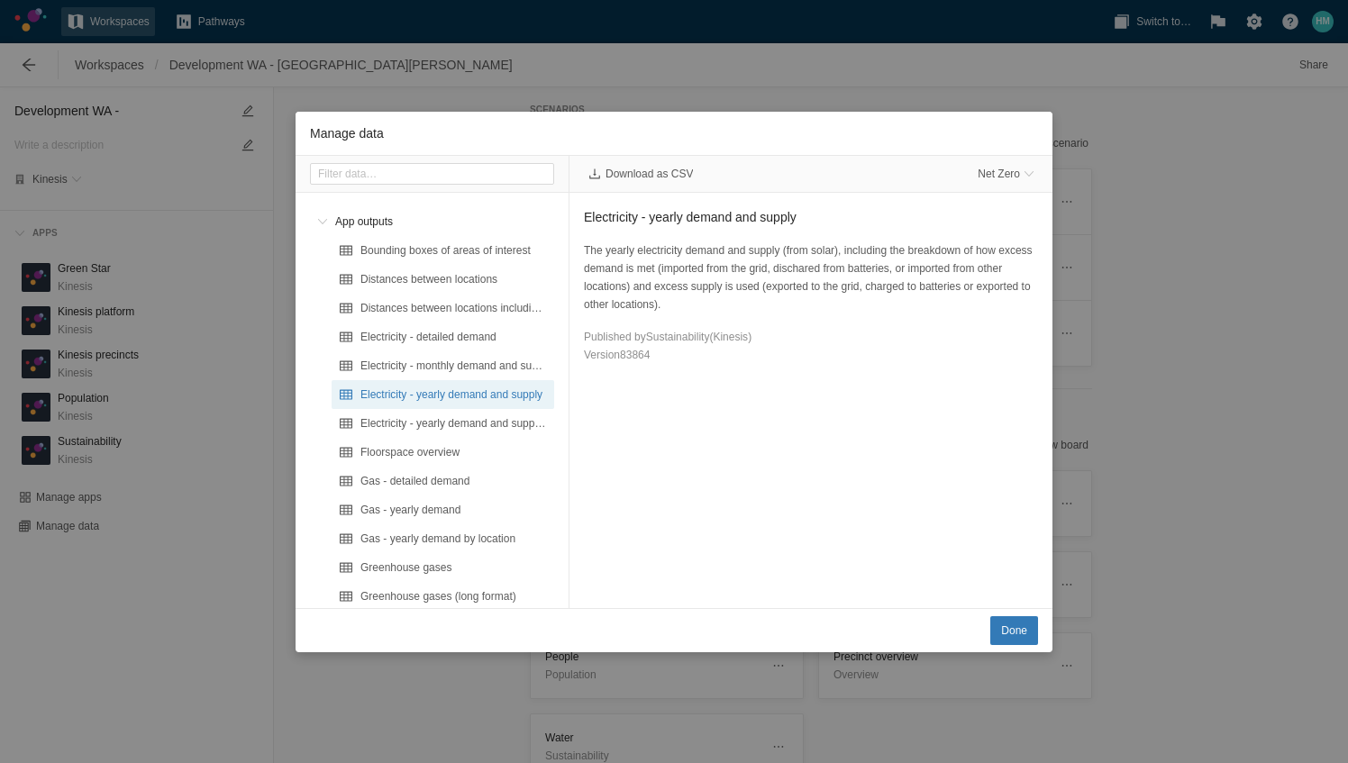
click at [827, 357] on div "Version 83864" at bounding box center [811, 355] width 454 height 18
click at [657, 182] on span "Download as CSV" at bounding box center [640, 174] width 113 height 22
drag, startPoint x: 795, startPoint y: 448, endPoint x: 688, endPoint y: 404, distance: 115.1
click at [795, 448] on div "Download as CSV Net Zero Electricity - yearly demand and supply The yearly elec…" at bounding box center [810, 382] width 483 height 452
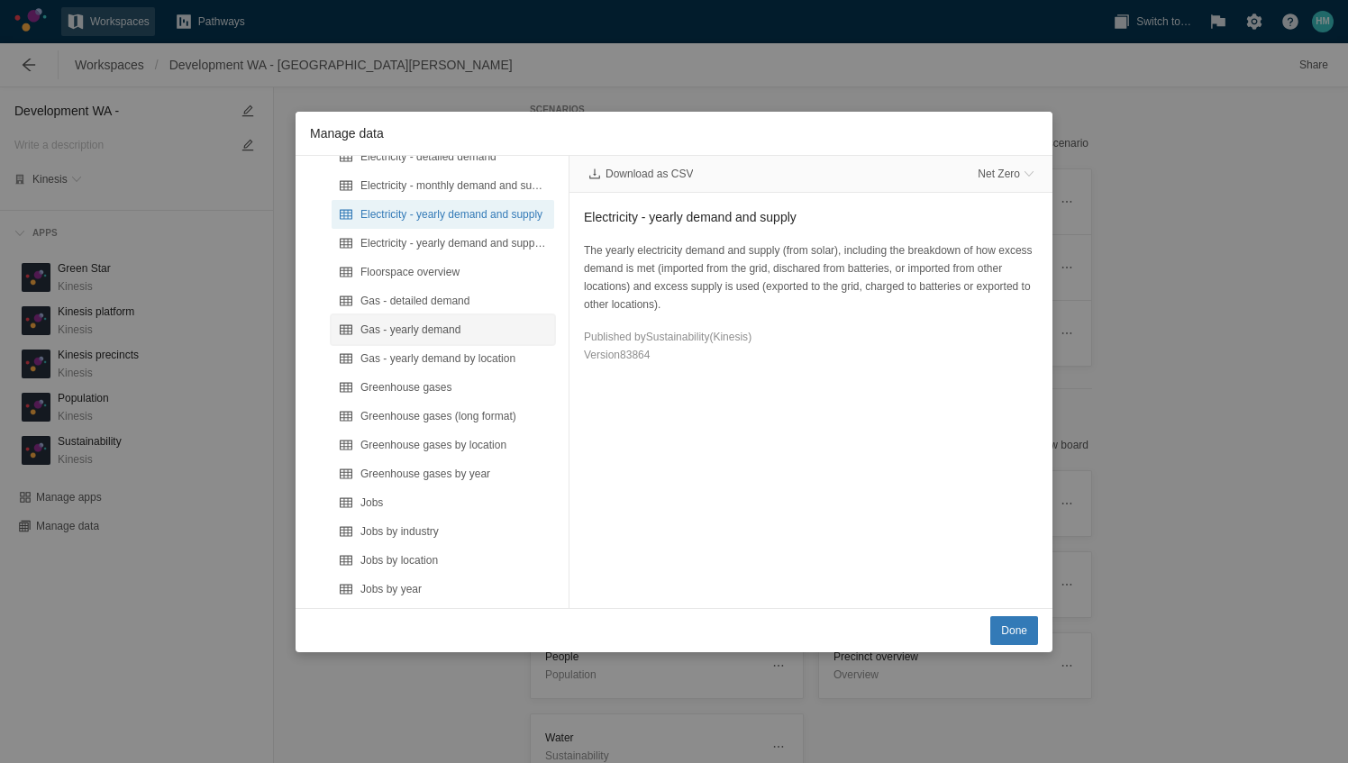
click at [458, 337] on div "Gas - yearly demand" at bounding box center [453, 330] width 186 height 18
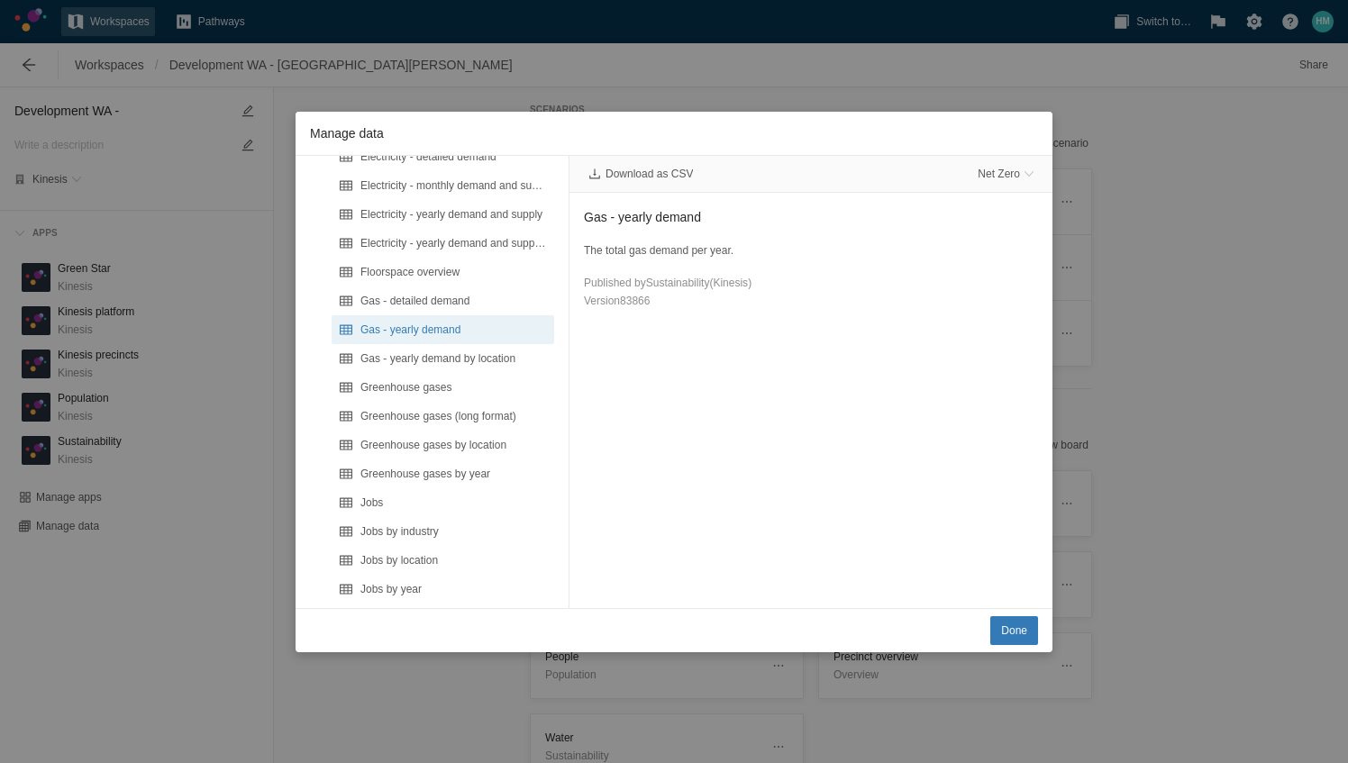
click at [991, 161] on div "Net Zero" at bounding box center [1006, 173] width 78 height 29
click at [996, 171] on span "Net Zero" at bounding box center [998, 174] width 42 height 14
click at [924, 196] on div "Baseline" at bounding box center [929, 203] width 209 height 25
click at [650, 173] on span "Download as CSV" at bounding box center [648, 174] width 87 height 14
click at [695, 300] on div "Version 83866" at bounding box center [811, 301] width 454 height 18
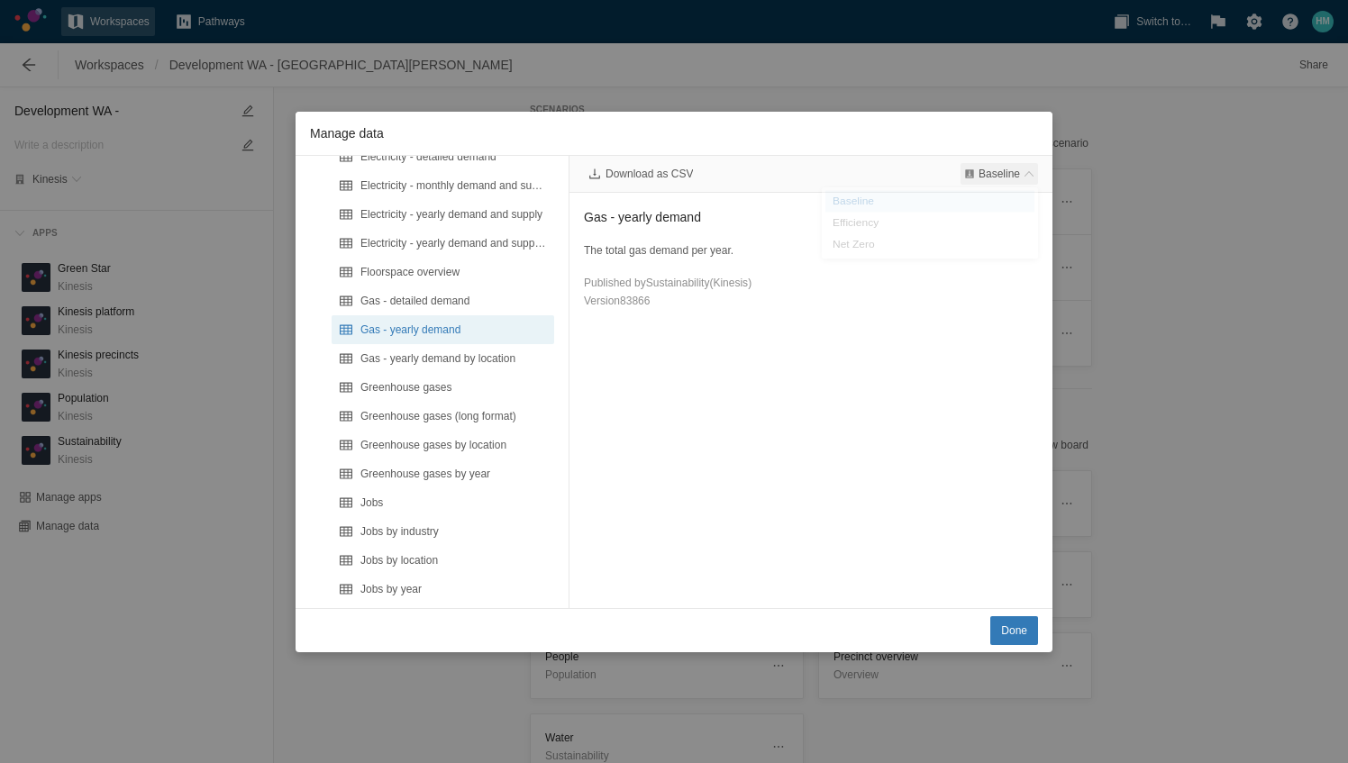
click at [1007, 180] on span "Baseline" at bounding box center [998, 174] width 77 height 22
click at [924, 222] on div "Efficiency" at bounding box center [929, 228] width 209 height 25
click at [823, 245] on p "The total gas demand per year." at bounding box center [811, 250] width 454 height 18
click at [677, 177] on span "Download as CSV" at bounding box center [648, 174] width 87 height 14
click at [805, 307] on div "Version 83866" at bounding box center [811, 301] width 454 height 18
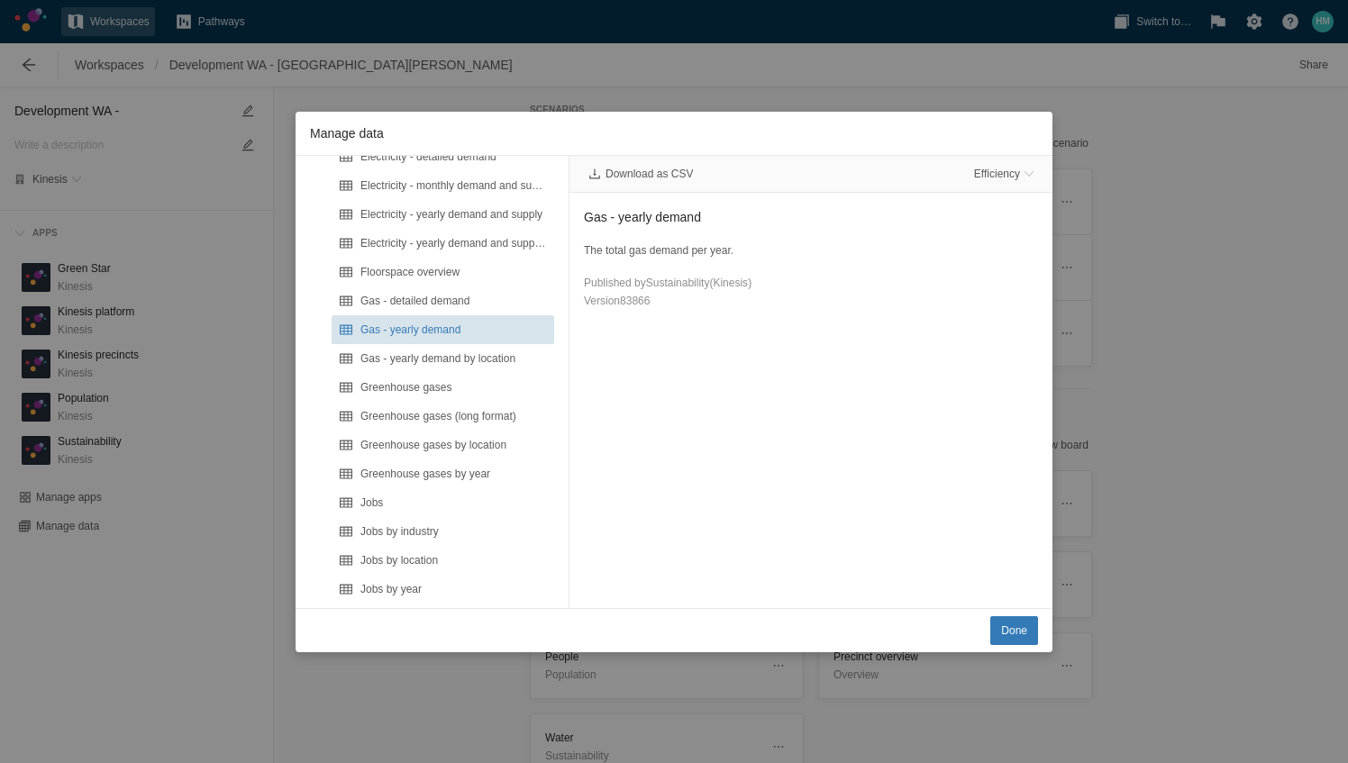
scroll to position [90, 0]
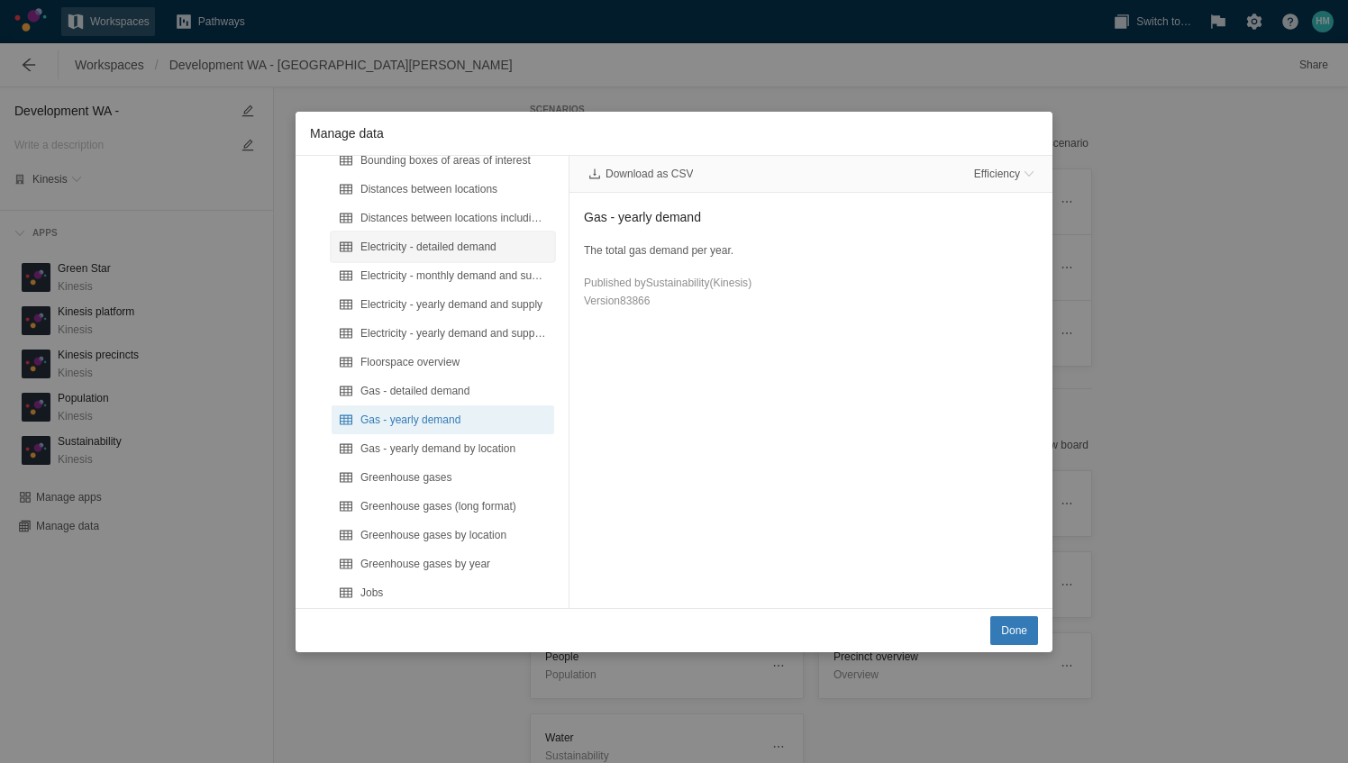
click at [467, 243] on div "Electricity - detailed demand" at bounding box center [453, 247] width 186 height 18
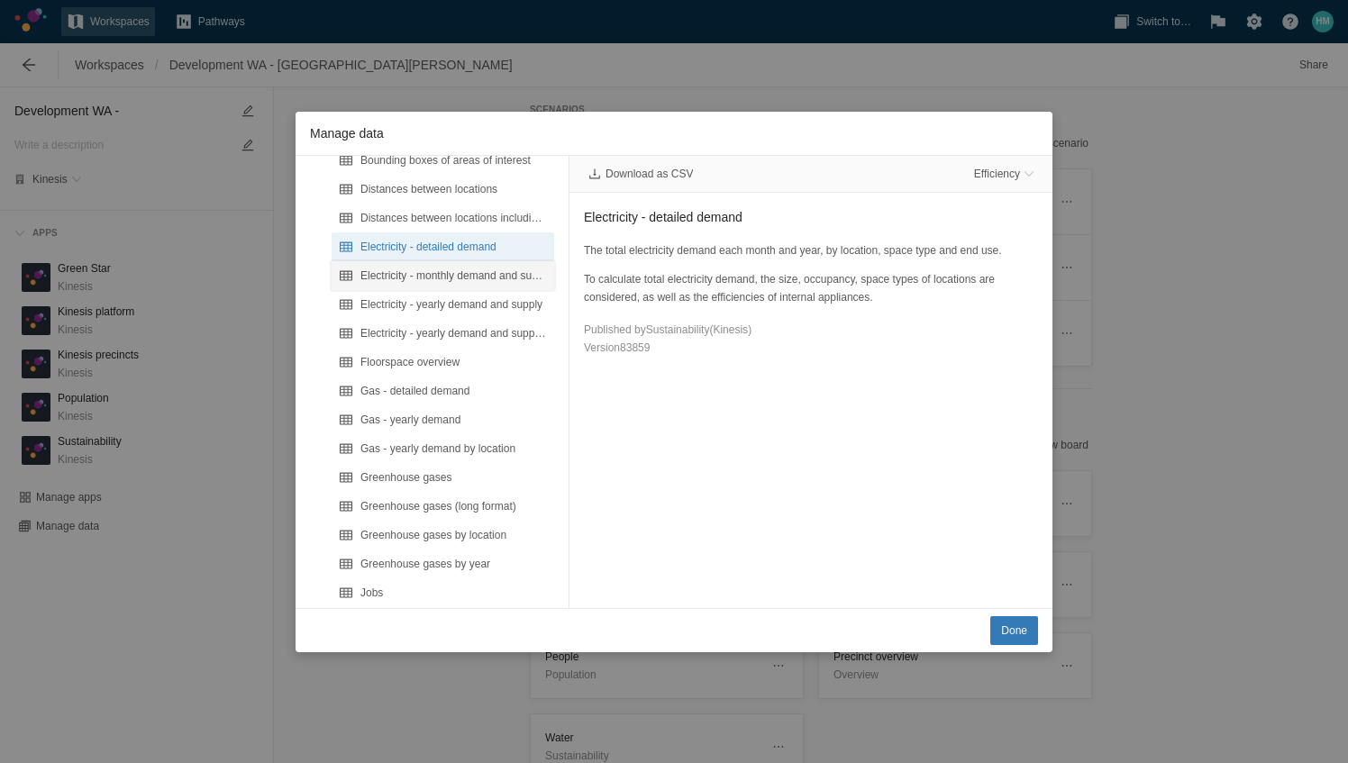
click at [502, 272] on div "Electricity - monthly demand and supply by location" at bounding box center [453, 276] width 186 height 18
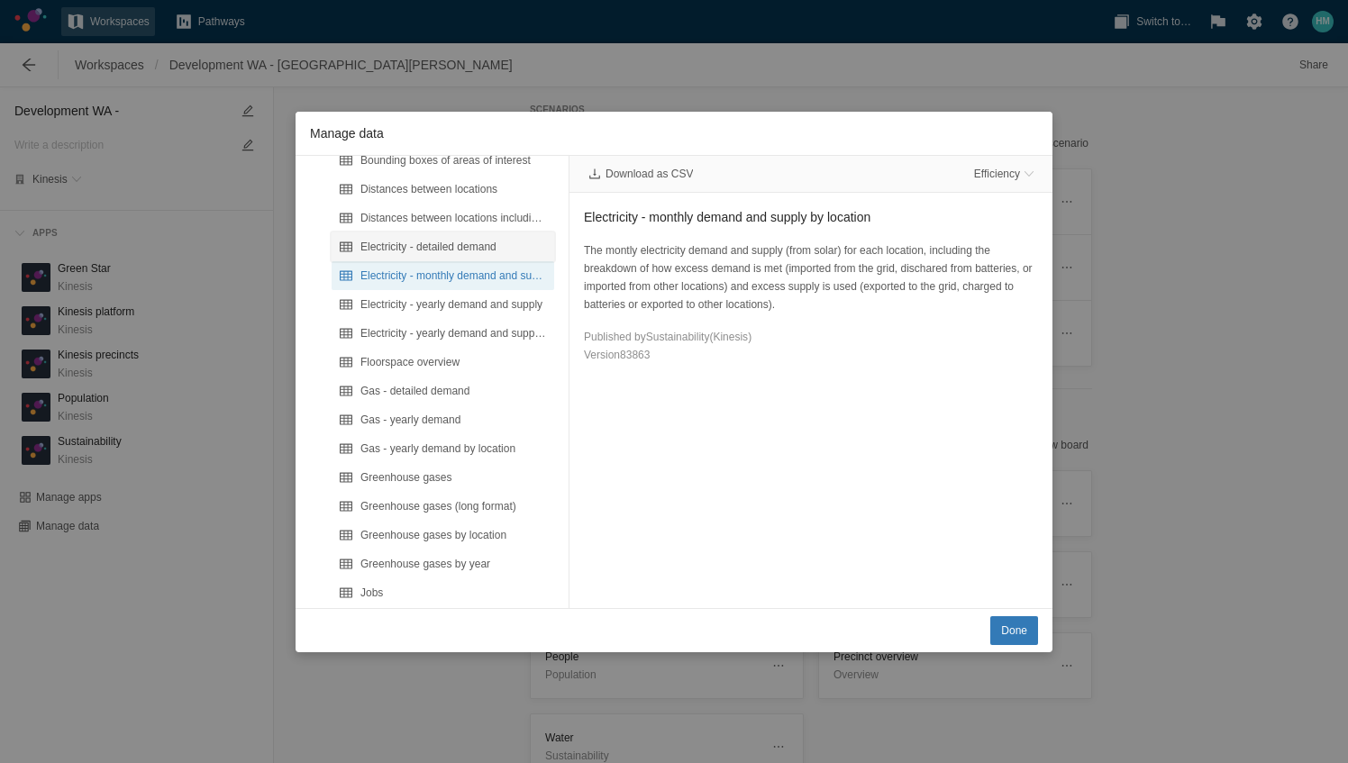
click at [475, 241] on div "Electricity - detailed demand" at bounding box center [453, 247] width 186 height 18
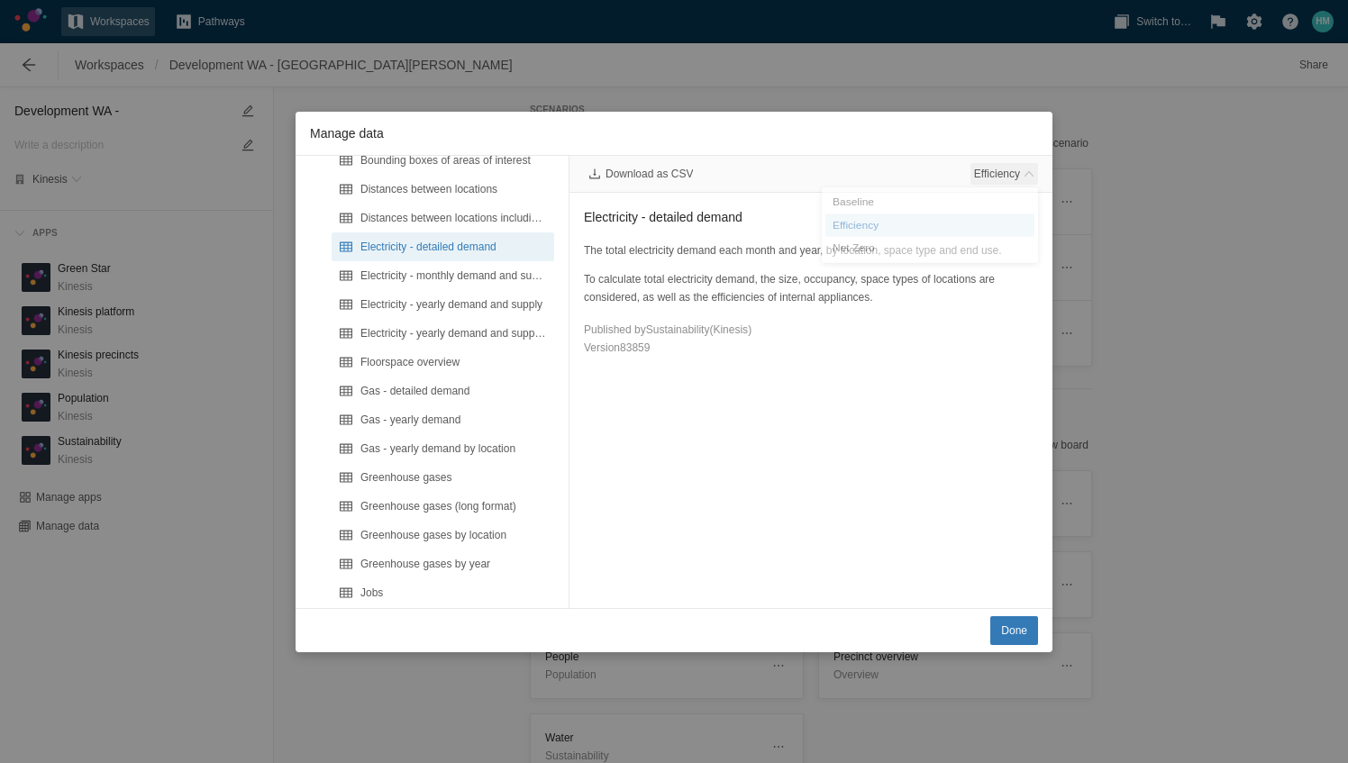
click at [1011, 172] on span "Efficiency" at bounding box center [997, 174] width 46 height 14
click at [910, 207] on div "Baseline" at bounding box center [929, 203] width 209 height 25
click at [832, 339] on div "Version 83859" at bounding box center [811, 348] width 454 height 18
click at [672, 177] on span "Download as CSV" at bounding box center [648, 174] width 87 height 14
drag, startPoint x: 778, startPoint y: 325, endPoint x: 903, endPoint y: 261, distance: 139.8
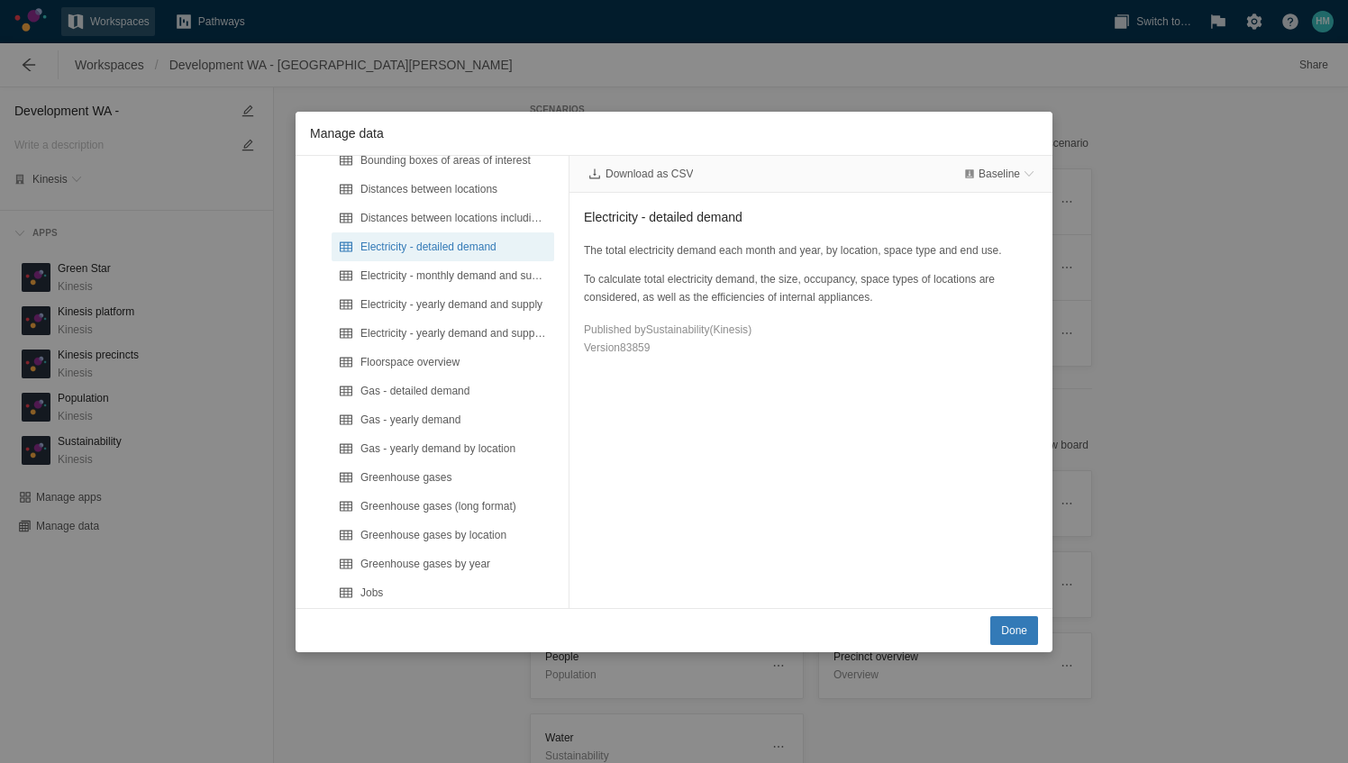
click at [778, 325] on div "Published by Sustainability ( Kinesis )" at bounding box center [811, 330] width 454 height 18
click at [1014, 170] on span "Baseline" at bounding box center [998, 174] width 41 height 14
click at [913, 231] on div "Efficiency" at bounding box center [929, 228] width 209 height 25
click at [817, 315] on div "The total electricity demand each month and year, by location, space type and e…" at bounding box center [811, 298] width 454 height 115
click at [629, 170] on span "Download as CSV" at bounding box center [648, 174] width 87 height 14
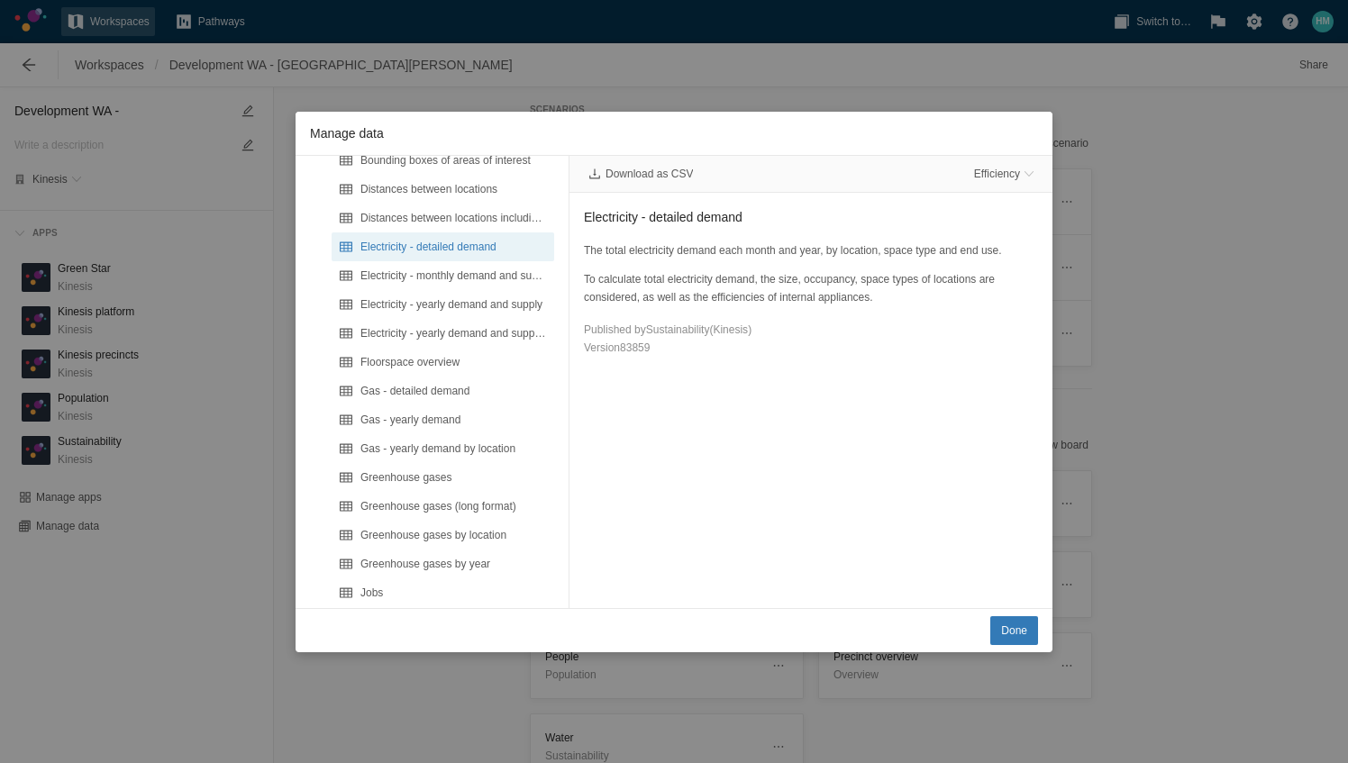
drag, startPoint x: 755, startPoint y: 411, endPoint x: 741, endPoint y: 413, distance: 14.5
click at [741, 413] on div "Download as CSV Efficiency Electricity - detailed demand The total electricity …" at bounding box center [810, 382] width 483 height 452
click at [998, 170] on span "Efficiency" at bounding box center [997, 174] width 46 height 14
click at [917, 253] on div "Net Zero" at bounding box center [929, 253] width 209 height 25
click at [888, 368] on div "Electricity - detailed demand The total electricity demand each month and year,…" at bounding box center [810, 282] width 483 height 178
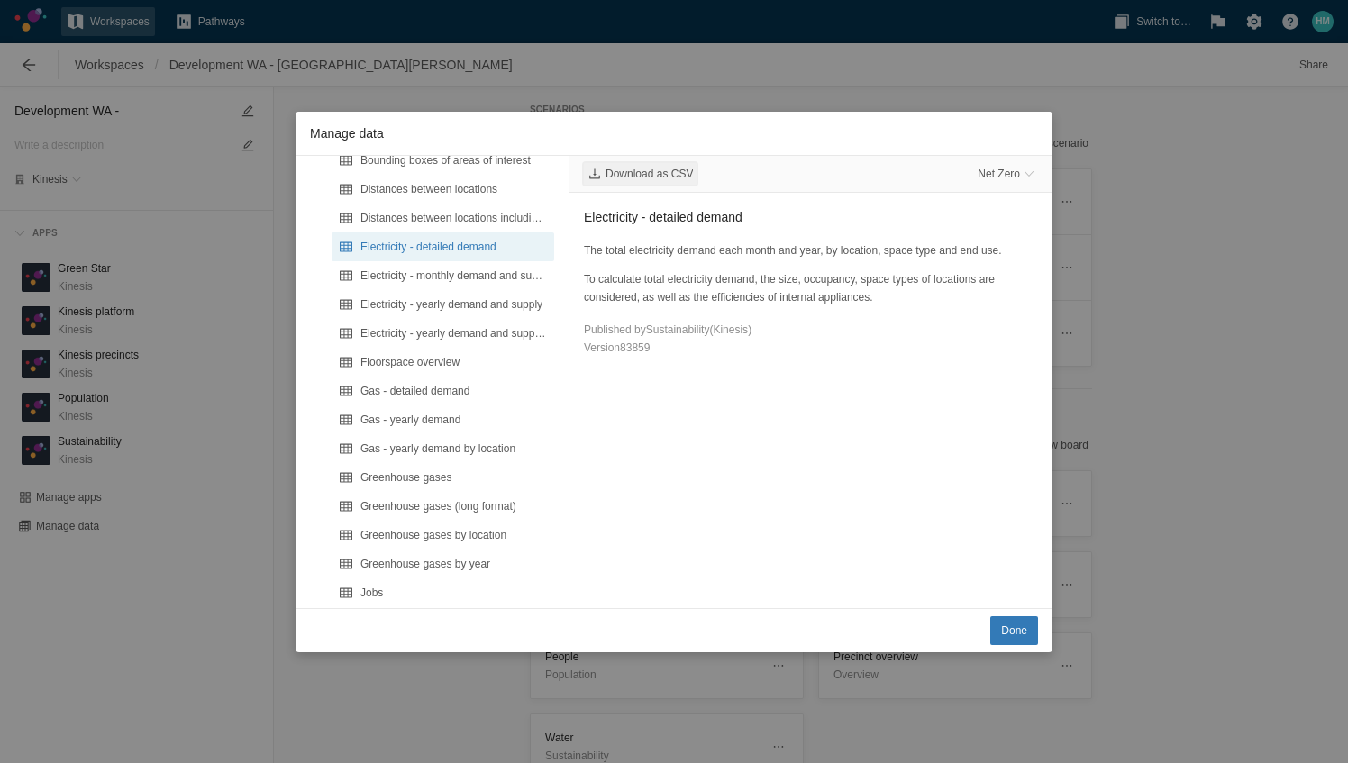
click at [675, 171] on span "Download as CSV" at bounding box center [648, 174] width 87 height 14
drag, startPoint x: 749, startPoint y: 411, endPoint x: 632, endPoint y: 404, distance: 117.3
click at [750, 411] on div "Download as CSV Net Zero Electricity - detailed demand The total electricity de…" at bounding box center [810, 382] width 483 height 452
click at [450, 396] on div "Gas - detailed demand" at bounding box center [453, 391] width 186 height 18
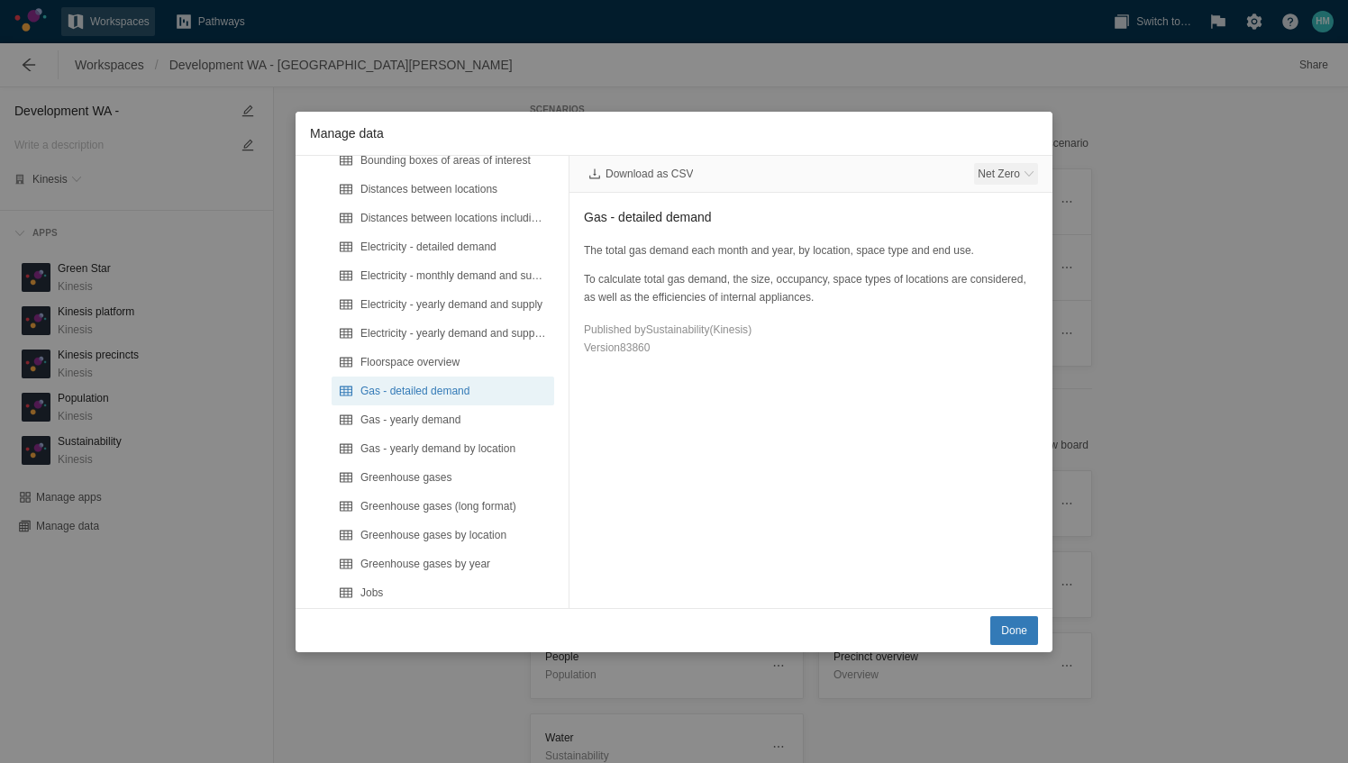
click at [989, 175] on span "Net Zero" at bounding box center [998, 174] width 42 height 14
click at [923, 204] on div "Baseline" at bounding box center [929, 203] width 209 height 25
click at [650, 172] on span "Download as CSV" at bounding box center [648, 174] width 87 height 14
click at [998, 627] on button "Done" at bounding box center [1014, 630] width 48 height 29
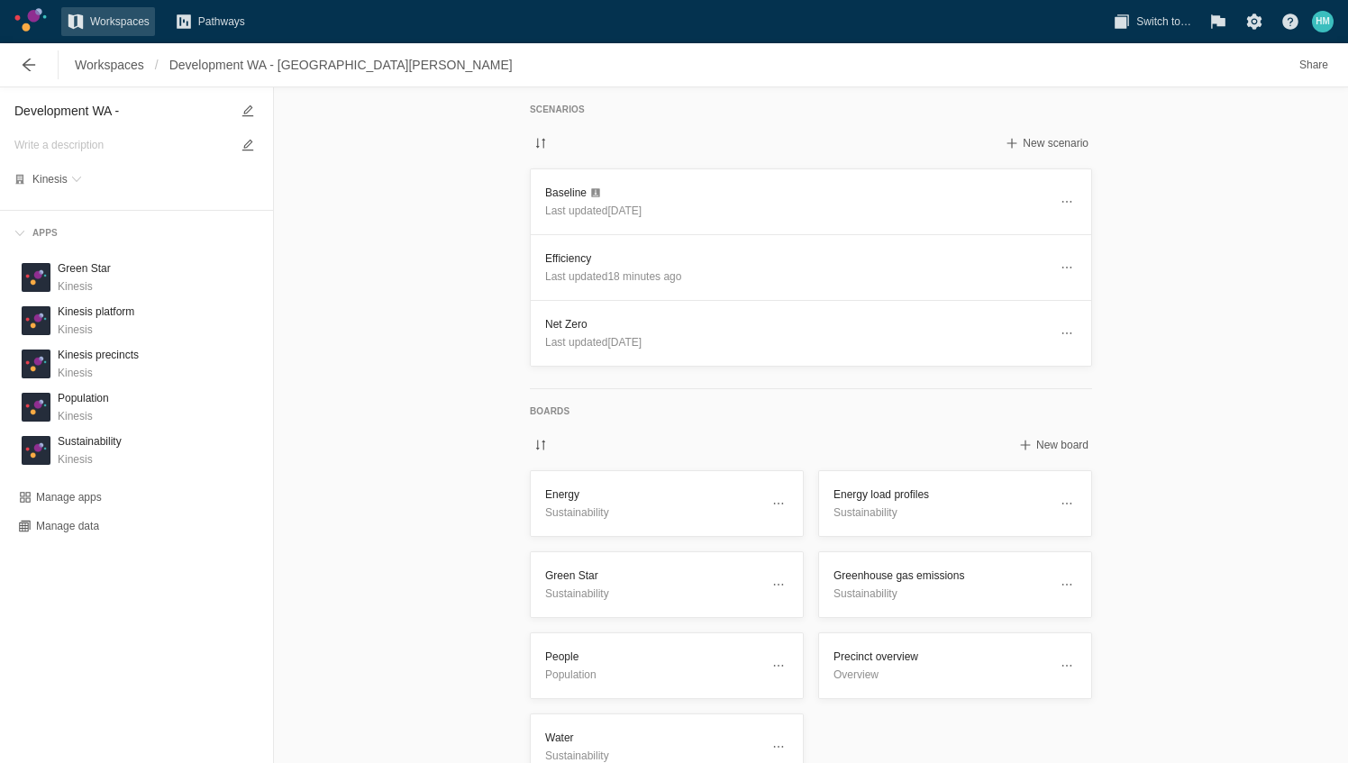
click at [1259, 548] on div "Scenarios New scenario Baseline Last updated [DATE] Efficiency Last updated 18 …" at bounding box center [811, 425] width 1074 height 676
click at [621, 241] on header "Efficiency Last updated 18 minutes ago" at bounding box center [811, 267] width 560 height 65
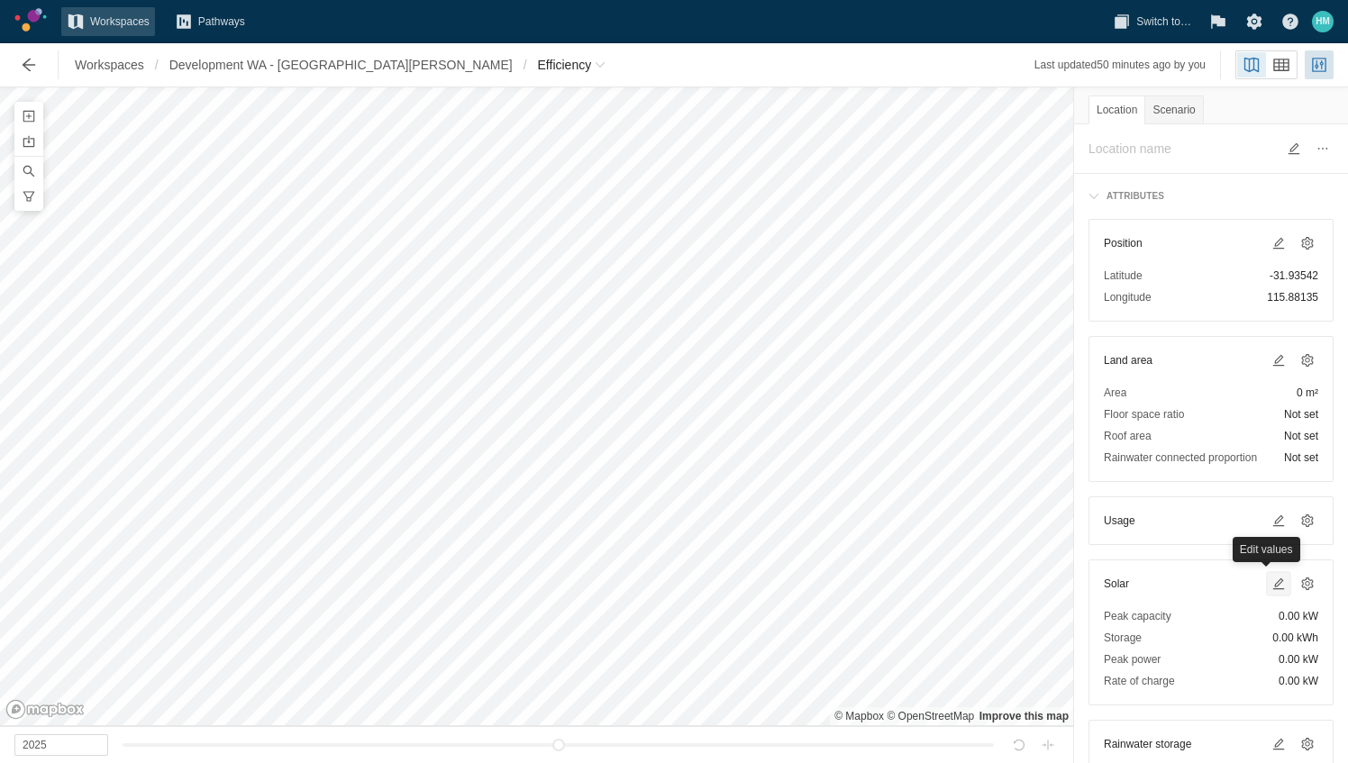
click at [1271, 586] on span at bounding box center [1278, 584] width 14 height 14
click at [304, 68] on span "Development WA - [GEOGRAPHIC_DATA][PERSON_NAME]" at bounding box center [340, 65] width 343 height 18
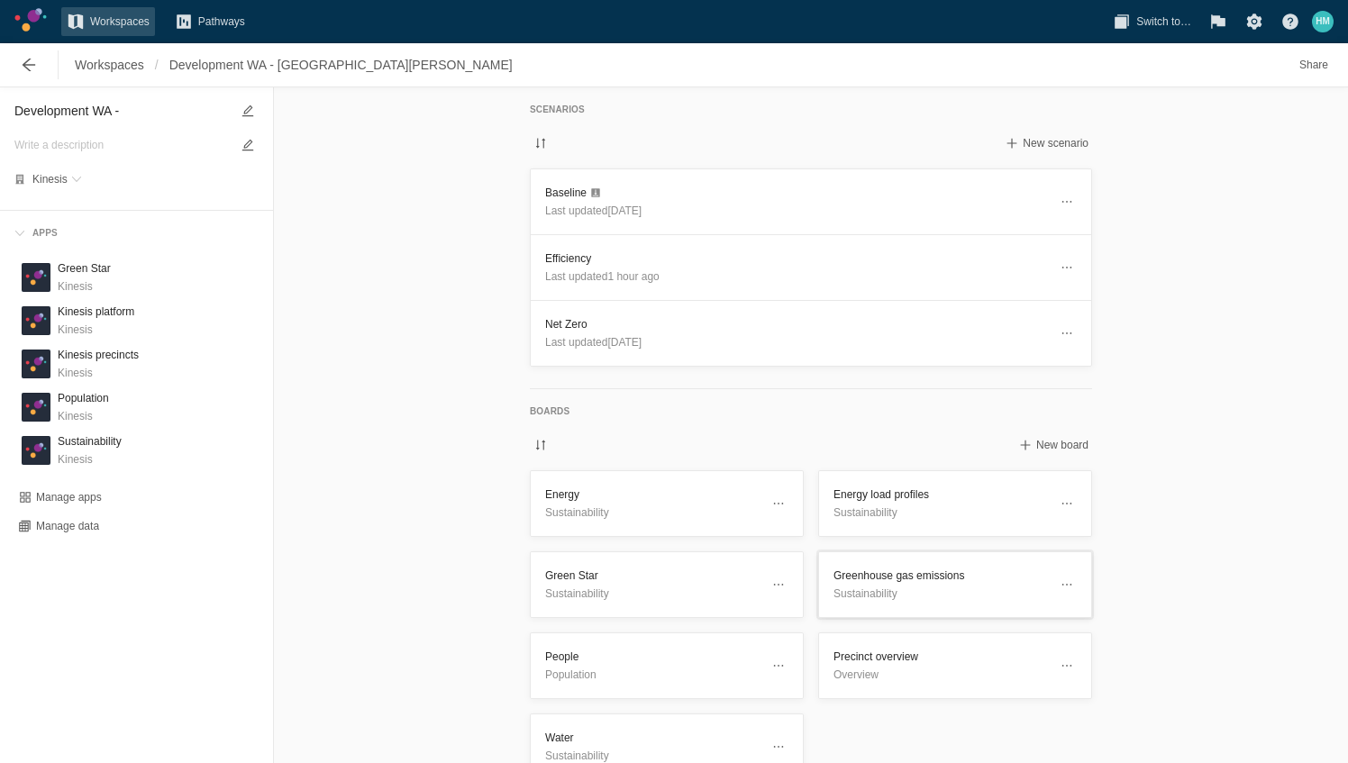
click at [942, 580] on h3 "Greenhouse gas emissions" at bounding box center [940, 576] width 214 height 18
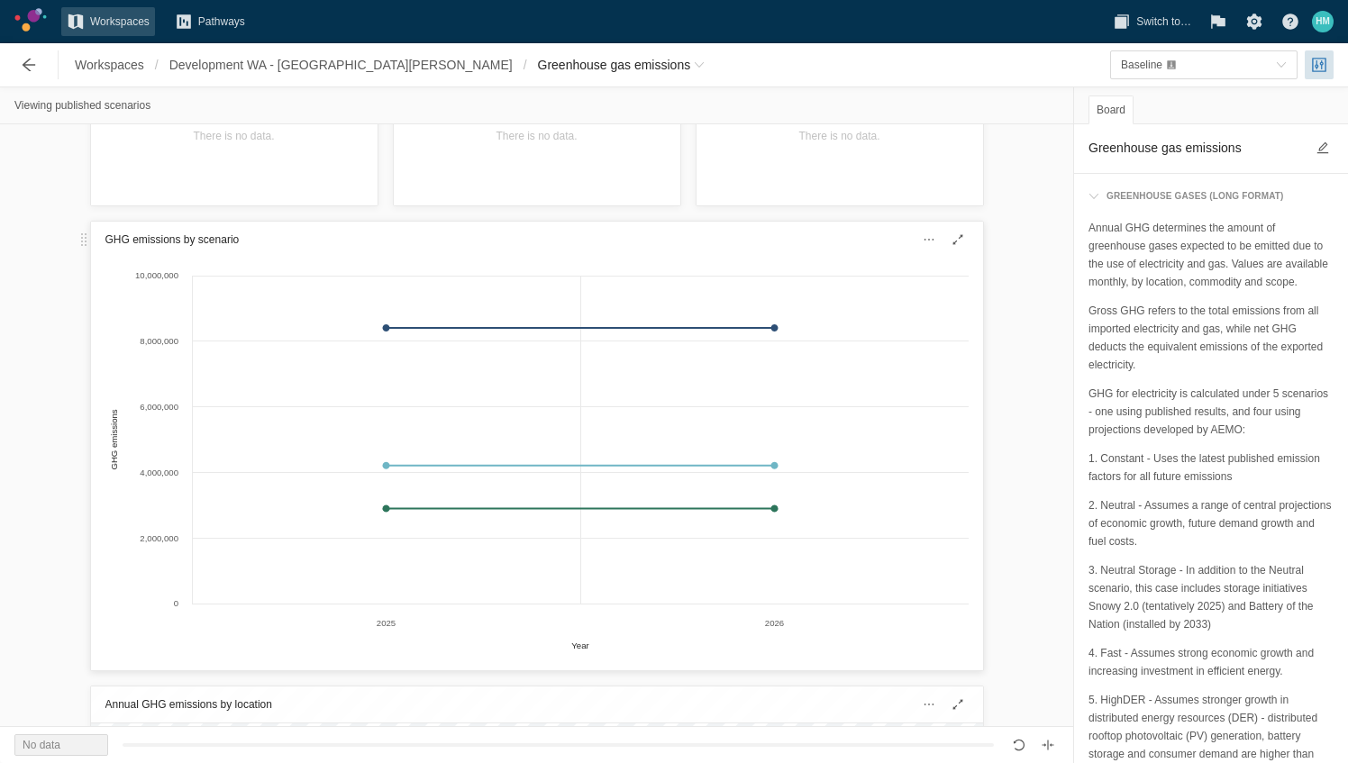
scroll to position [90, 0]
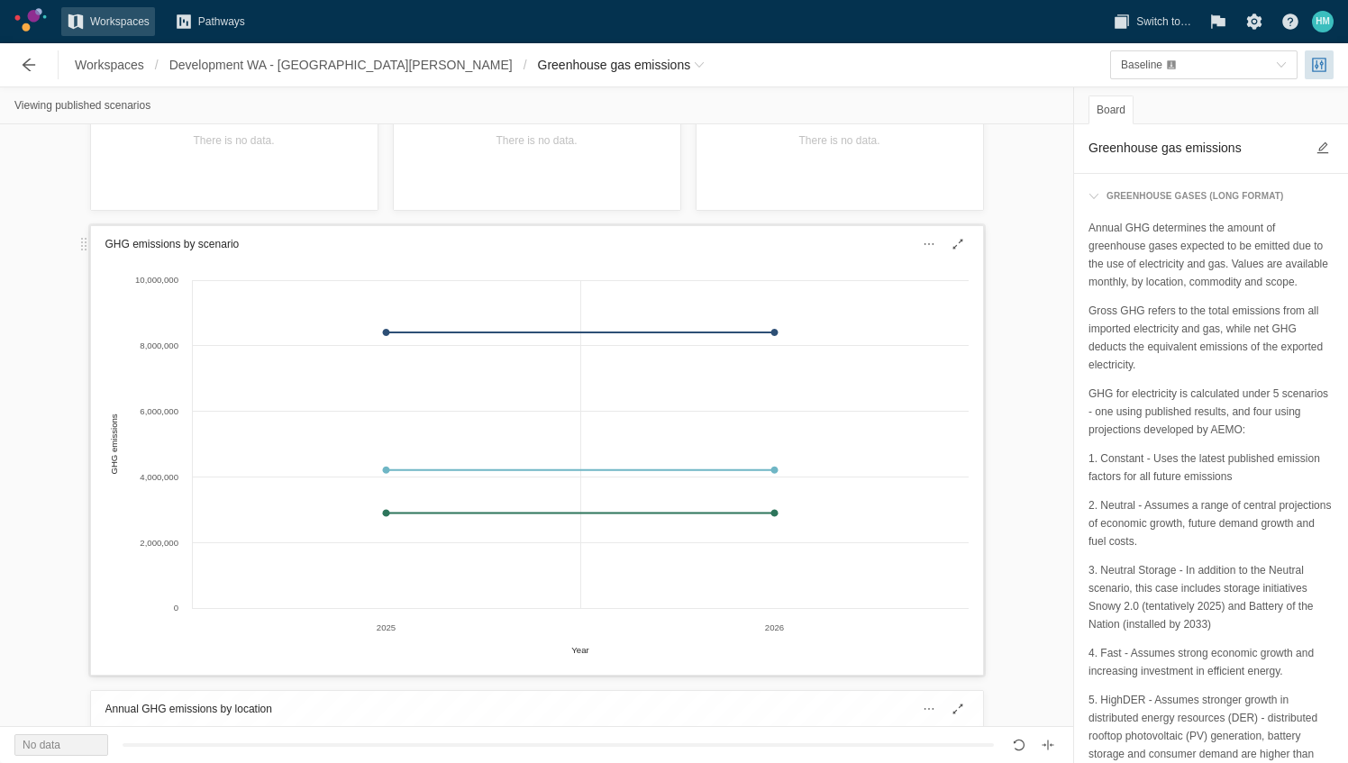
click at [854, 263] on div "Created with Highcharts 11.4.3 Year GHG emissions 2025 2026 0 2,000,000 4,000,0…" at bounding box center [537, 468] width 892 height 413
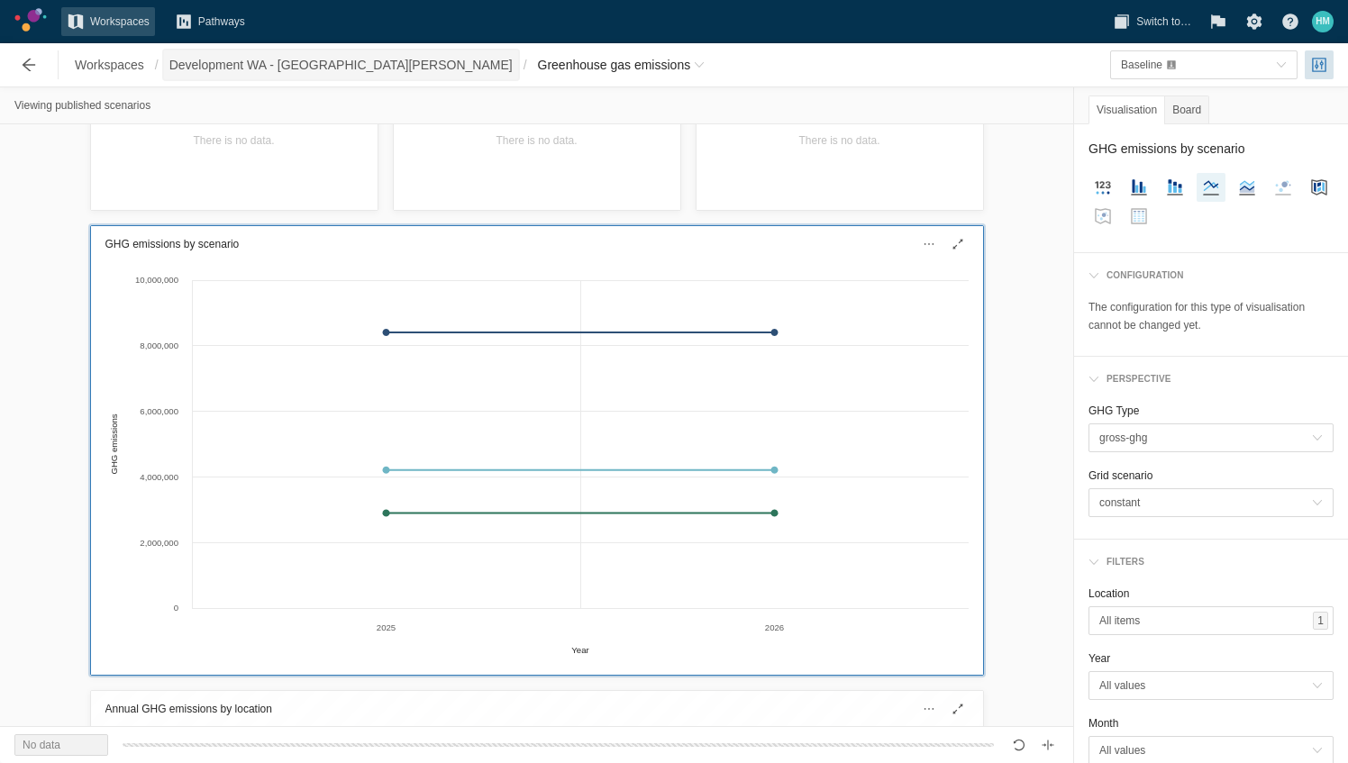
click at [332, 61] on span "Development WA - [GEOGRAPHIC_DATA][PERSON_NAME]" at bounding box center [340, 65] width 343 height 18
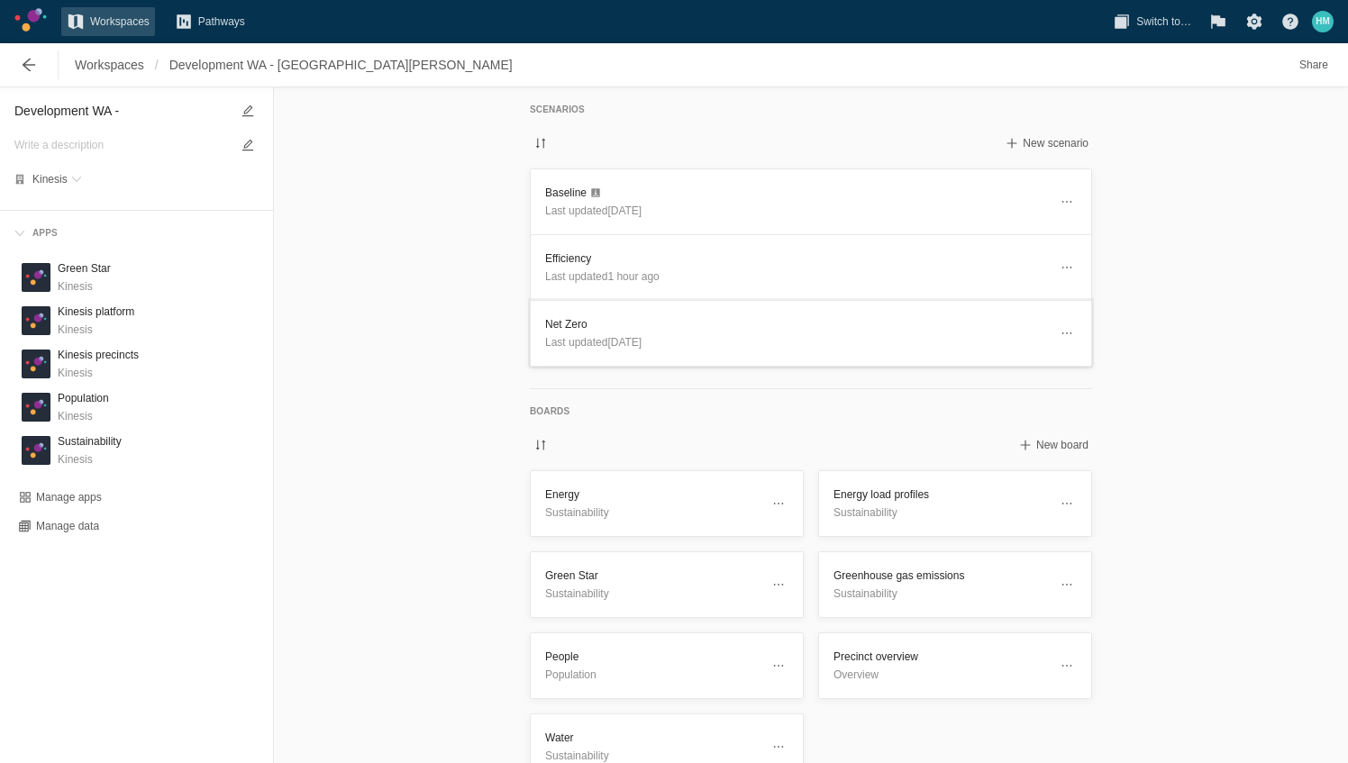
click at [620, 319] on h3 "Net Zero" at bounding box center [796, 324] width 503 height 18
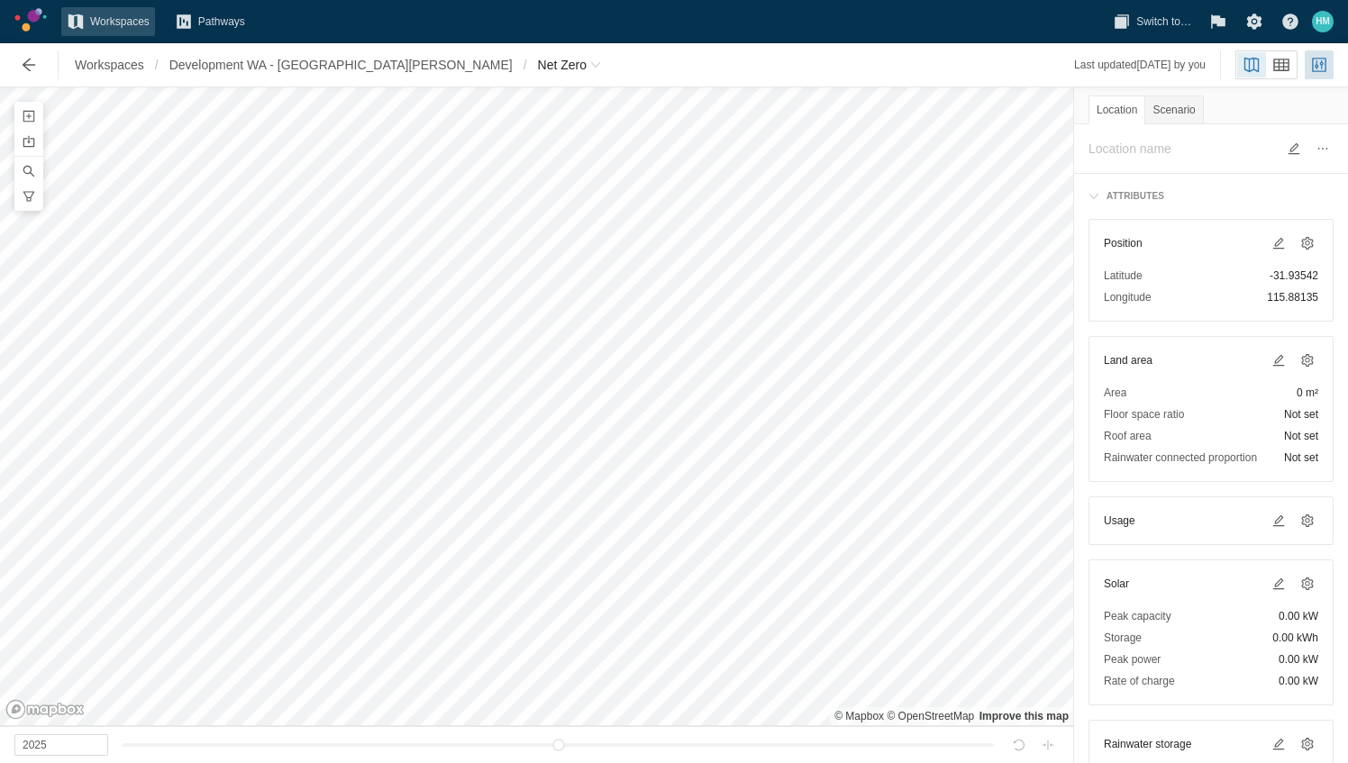
click at [1261, 567] on div "Solar Peak capacity 0.00 kW Storage 0.00 kWh Peak power 0.00 kW Rate of charge …" at bounding box center [1210, 632] width 245 height 146
click at [1271, 578] on span at bounding box center [1278, 584] width 14 height 14
